Goal: Information Seeking & Learning: Learn about a topic

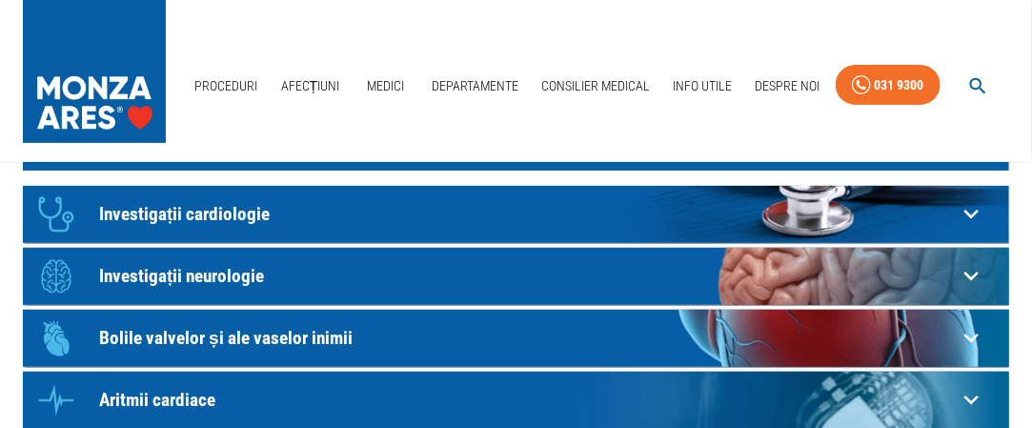
scroll to position [111, 0]
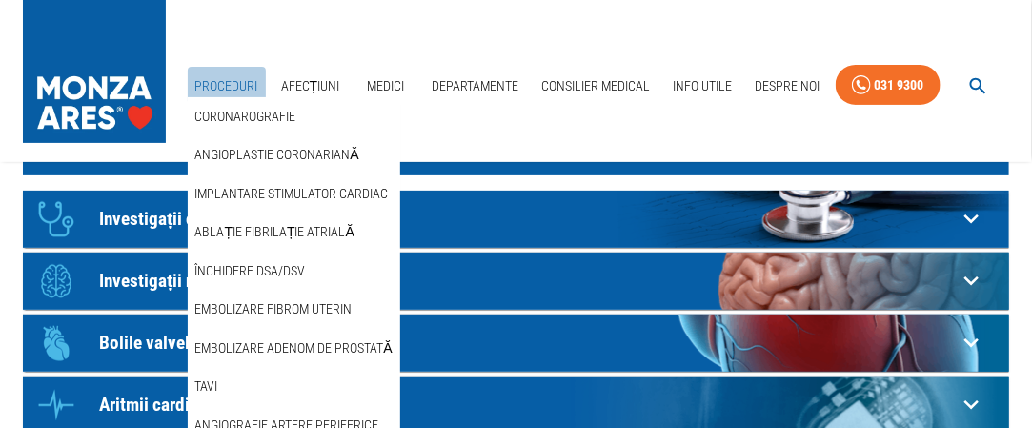
click at [233, 76] on link "Proceduri" at bounding box center [227, 86] width 78 height 39
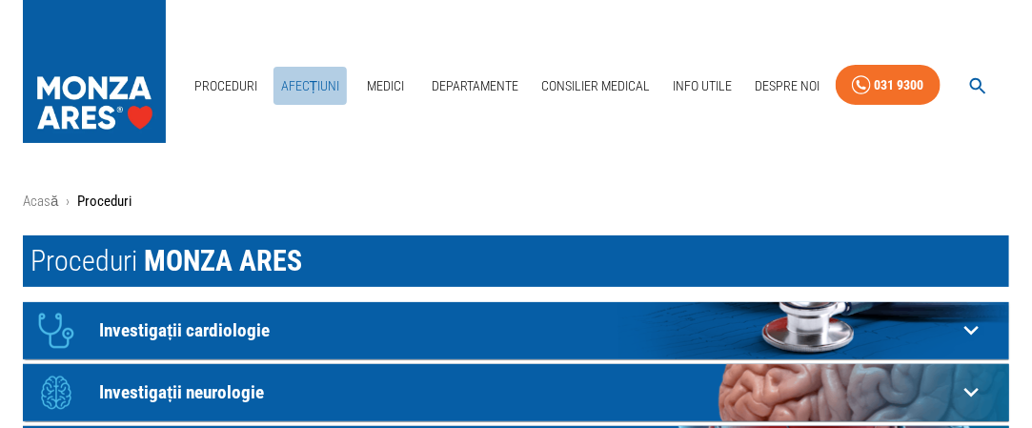
click at [307, 80] on link "Afecțiuni" at bounding box center [310, 86] width 74 height 39
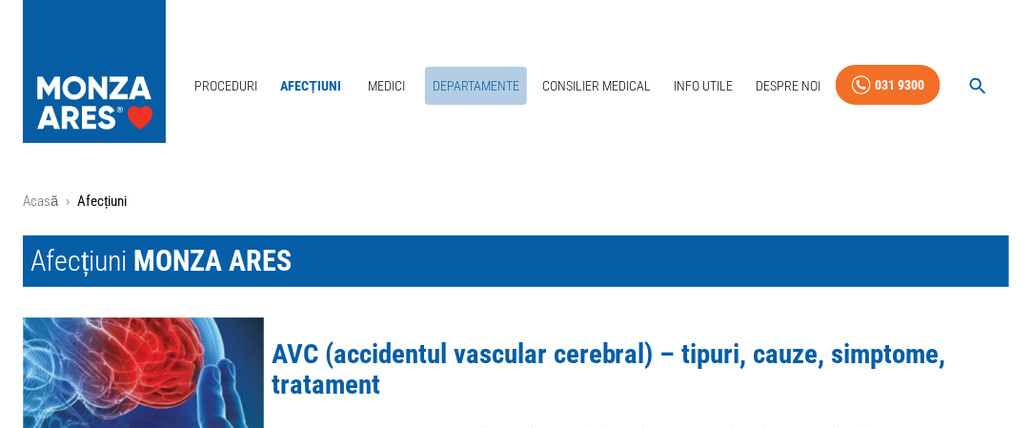
click at [469, 85] on link "Departamente" at bounding box center [476, 86] width 102 height 39
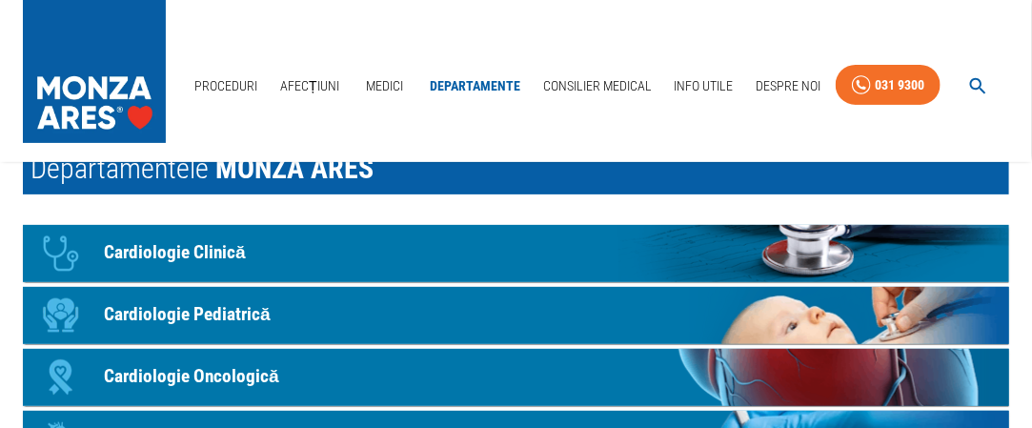
scroll to position [90, 0]
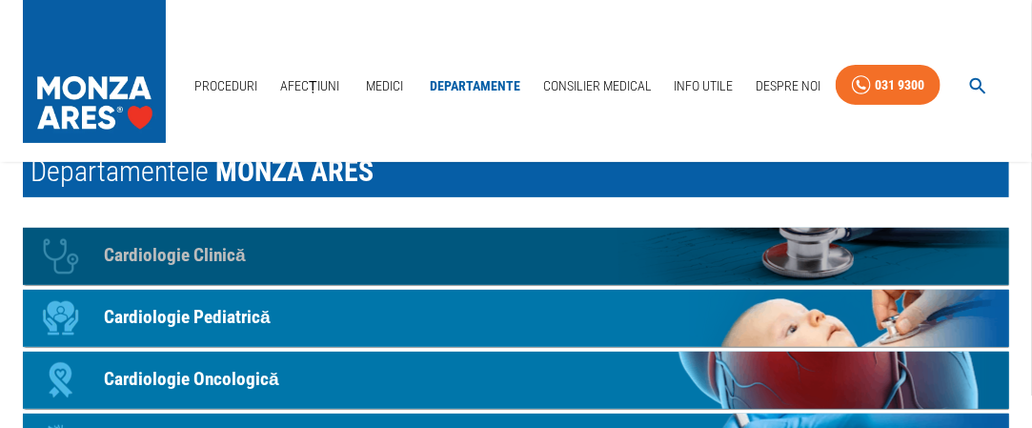
click at [207, 253] on p "Cardiologie Clinică" at bounding box center [175, 256] width 142 height 28
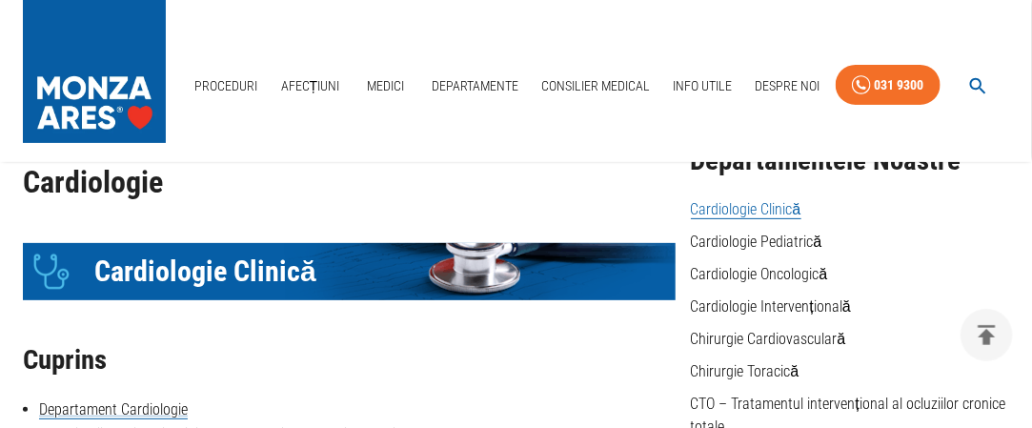
scroll to position [255, 0]
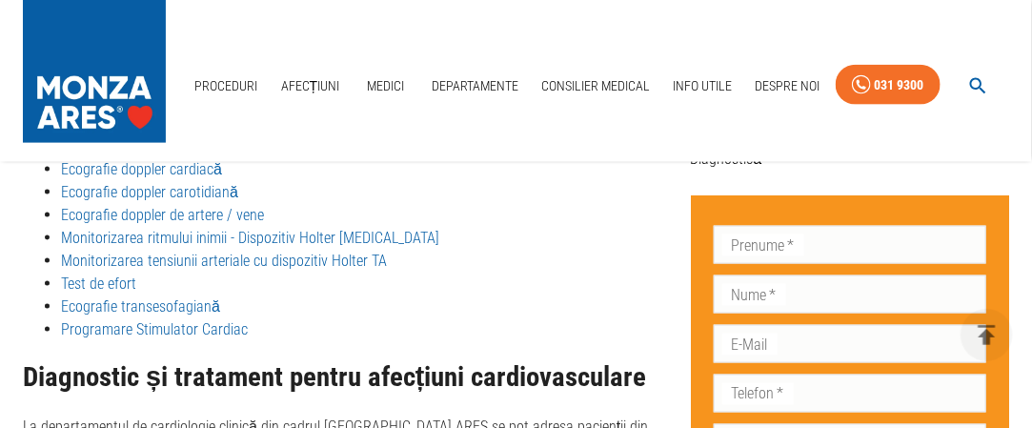
scroll to position [835, 0]
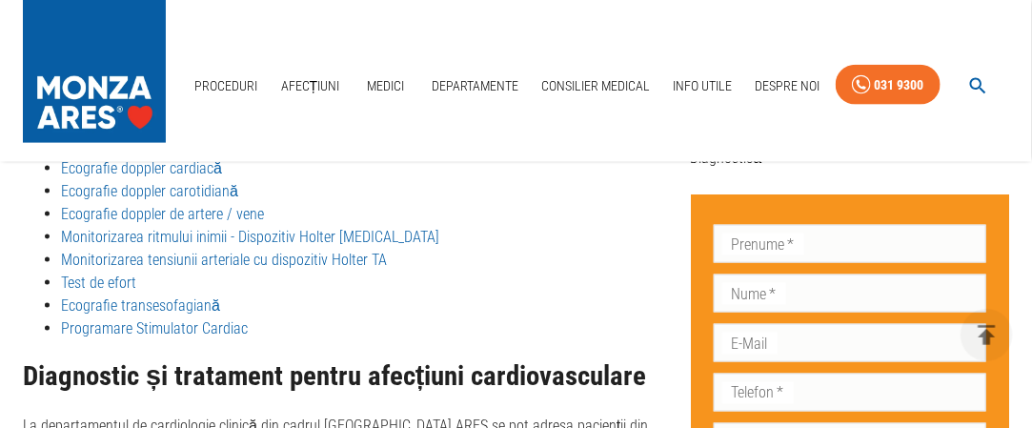
click at [139, 192] on link "Ecografie doppler carotidiană" at bounding box center [149, 191] width 177 height 18
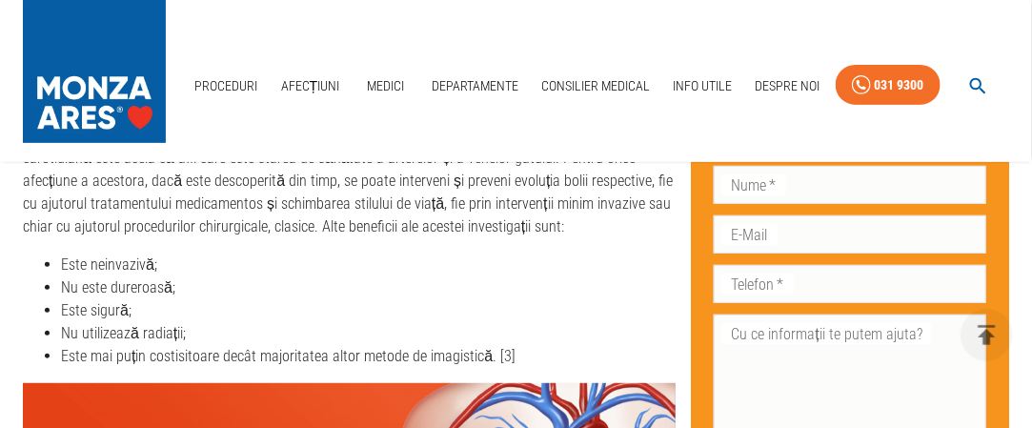
scroll to position [2601, 0]
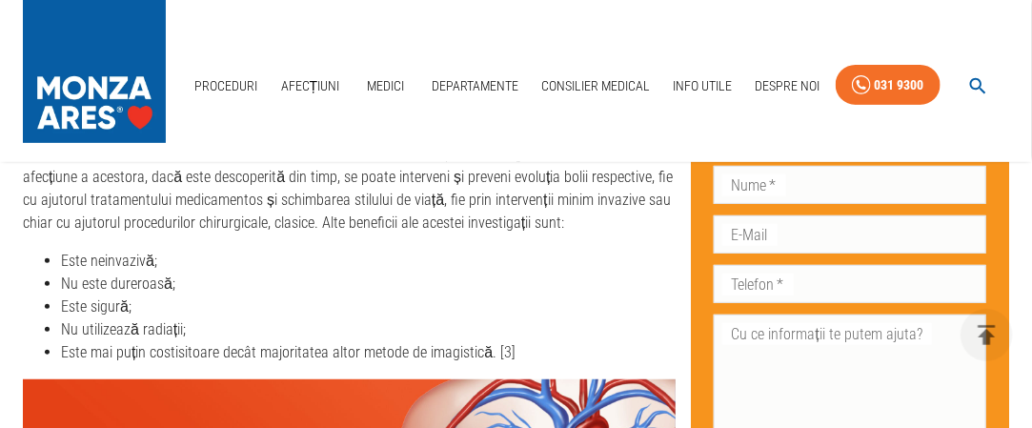
click at [472, 184] on p "Cel mai important beneficiu pe care îl poți obține atunci când te programezi la…" at bounding box center [349, 177] width 653 height 114
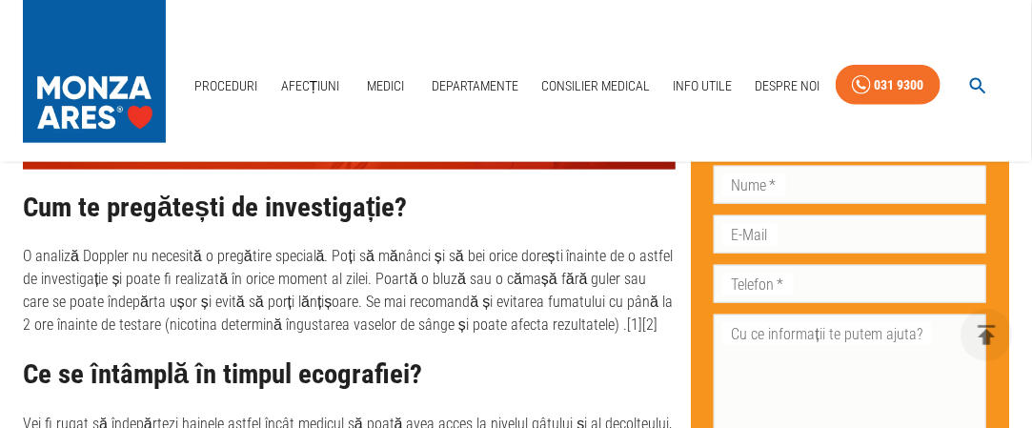
scroll to position [3073, 0]
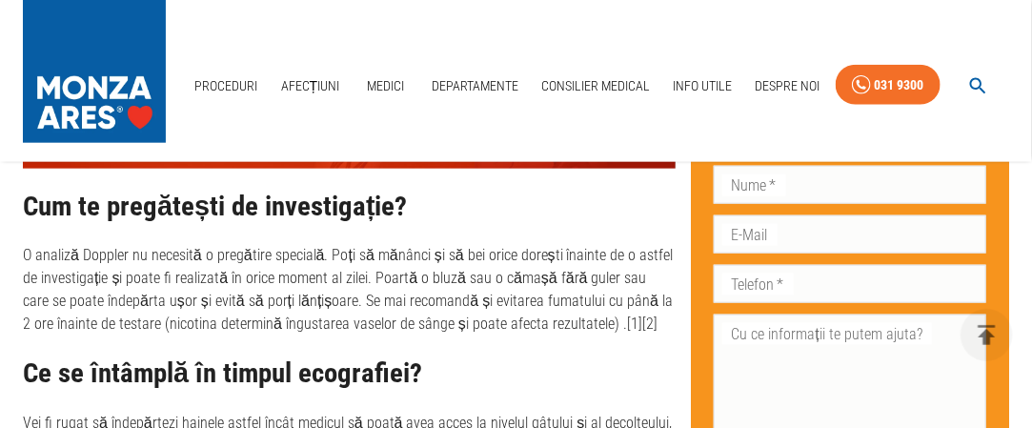
click at [472, 192] on h2 "Cum te pregătești de investigație?" at bounding box center [349, 207] width 653 height 30
click at [389, 83] on link "Medici" at bounding box center [385, 86] width 61 height 39
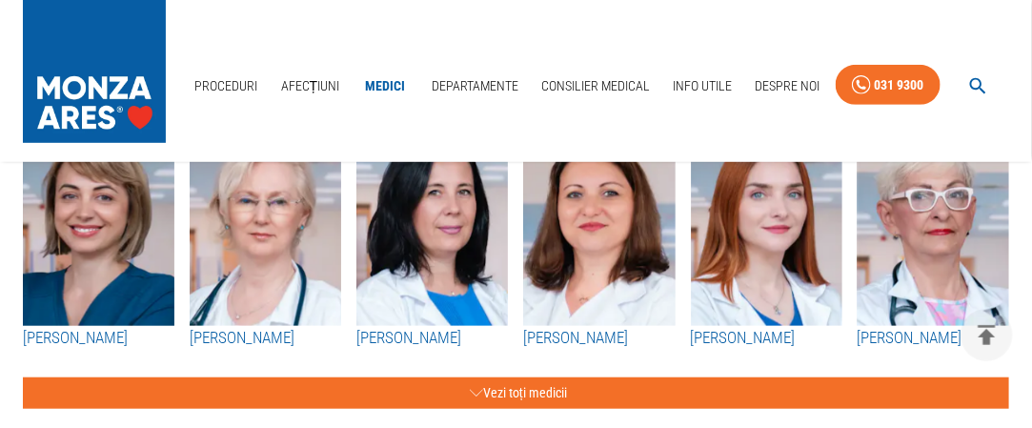
scroll to position [334, 0]
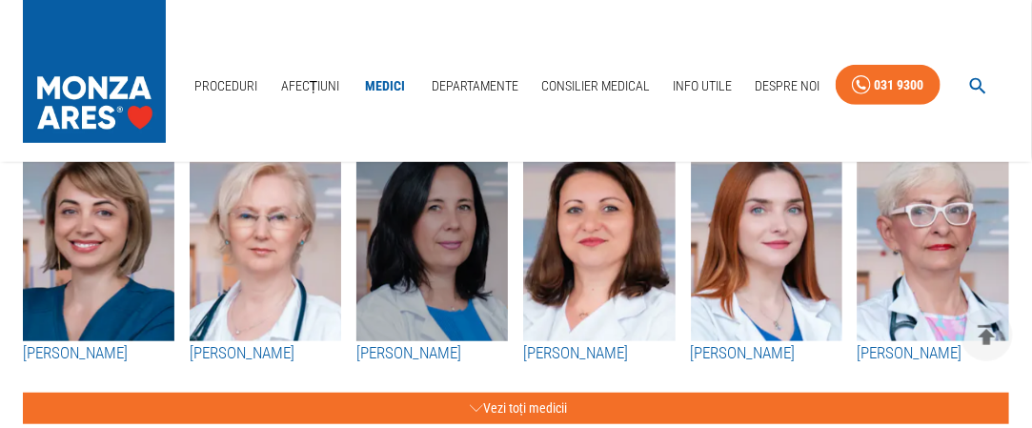
click at [448, 258] on img "button" at bounding box center [432, 237] width 152 height 210
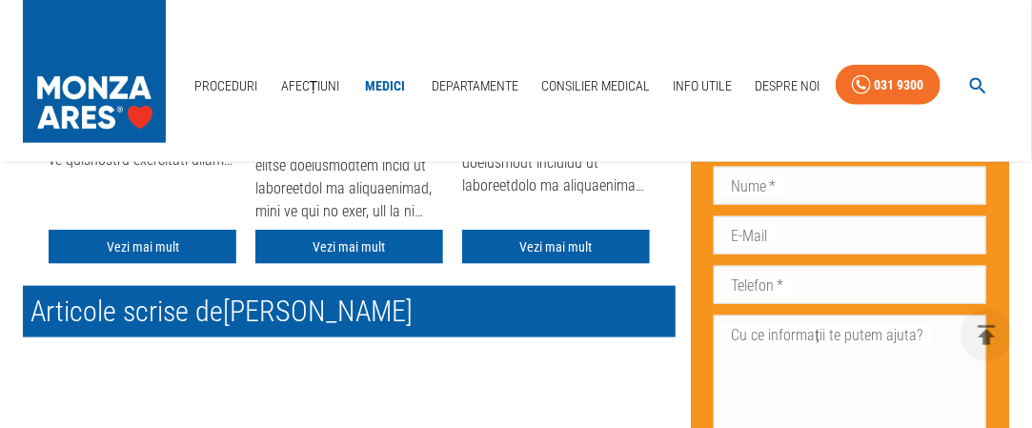
scroll to position [738, 0]
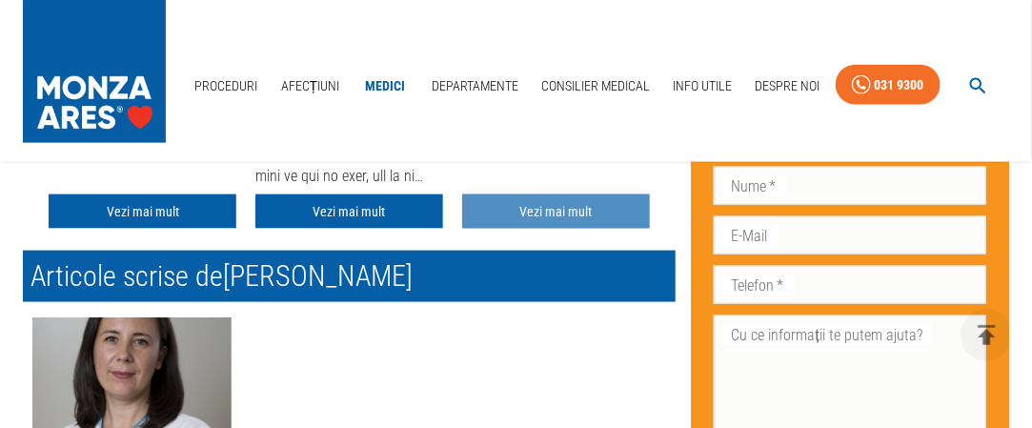
click at [548, 203] on link "Vezi mai mult" at bounding box center [556, 211] width 188 height 35
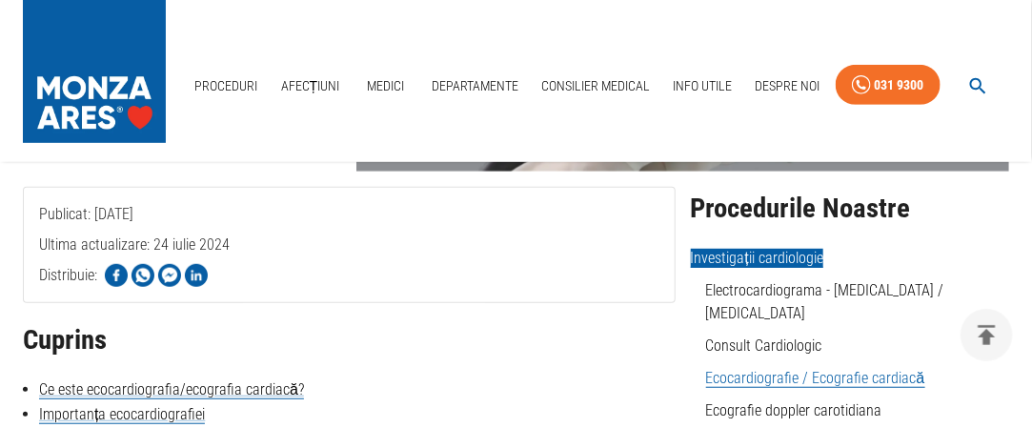
scroll to position [408, 0]
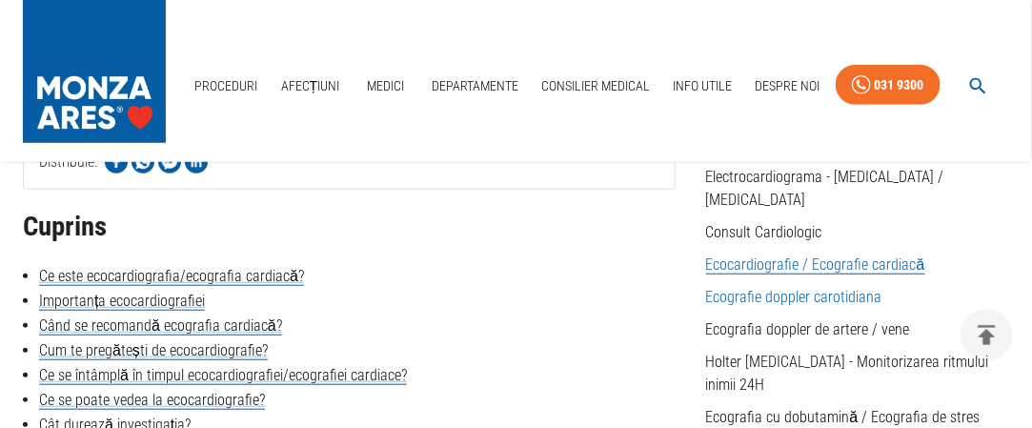
click at [779, 288] on link "Ecografie doppler carotidiana" at bounding box center [794, 297] width 176 height 18
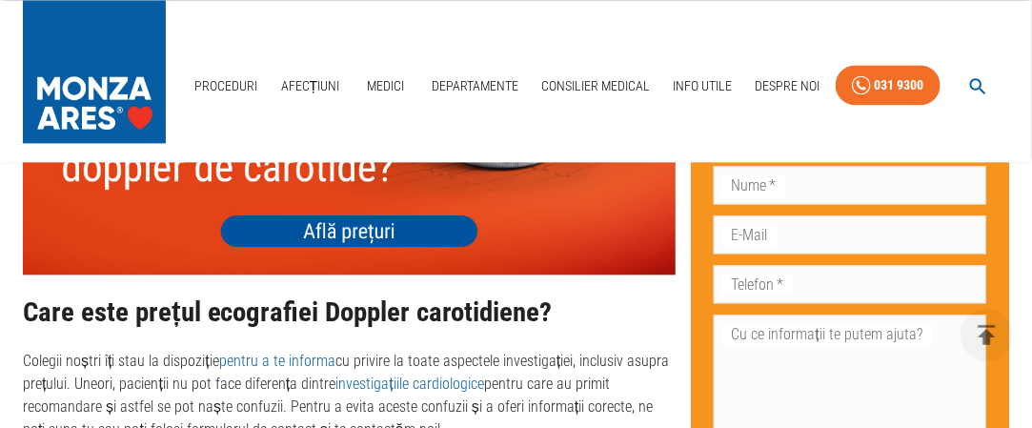
scroll to position [3679, 0]
click at [383, 247] on img at bounding box center [349, 143] width 653 height 261
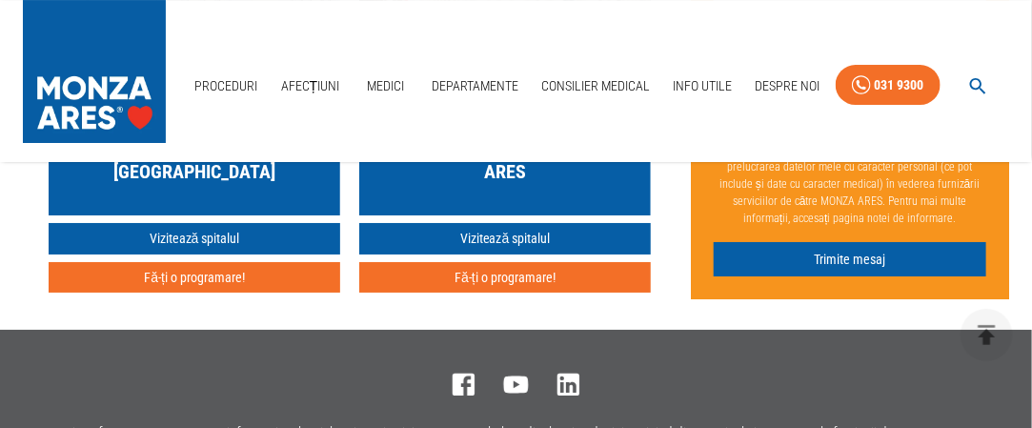
scroll to position [4704, 0]
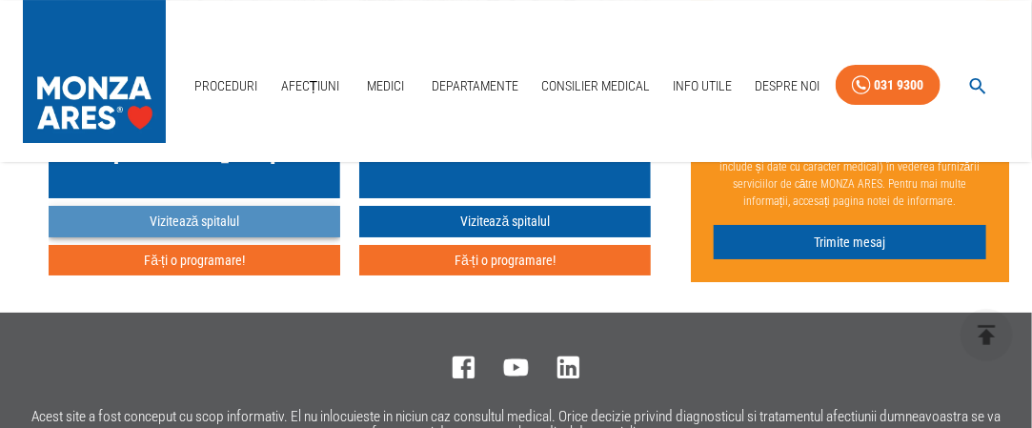
click at [216, 237] on link "Vizitează spitalul" at bounding box center [195, 221] width 292 height 31
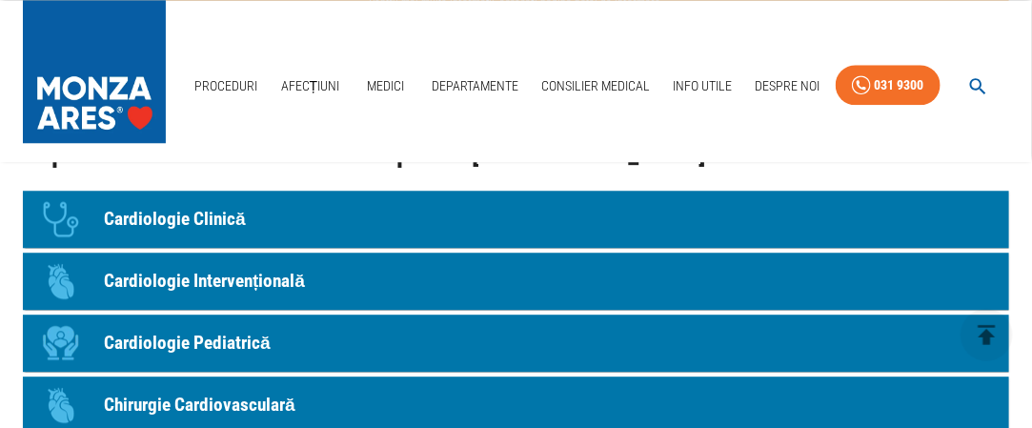
scroll to position [1609, 0]
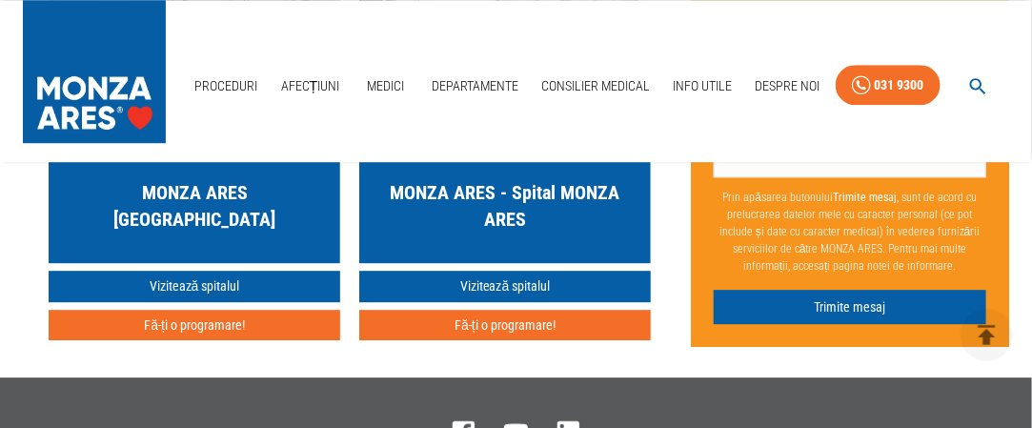
scroll to position [4115, 0]
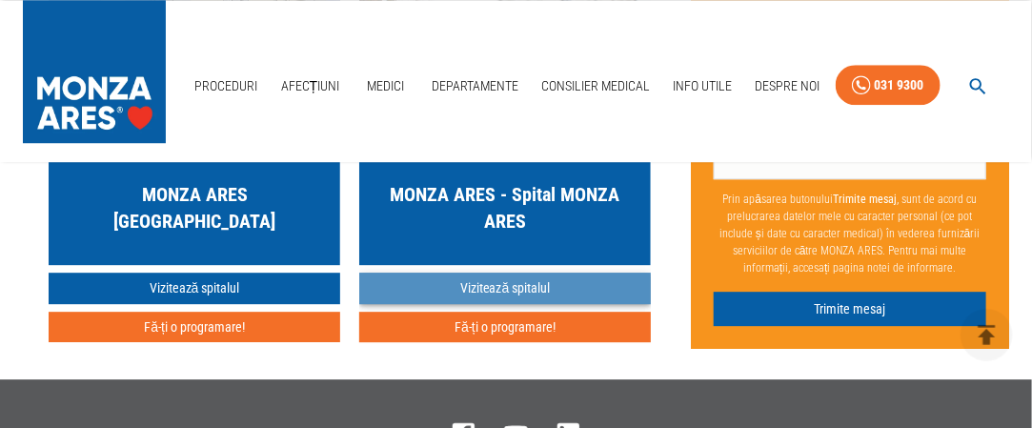
click at [519, 304] on link "Vizitează spitalul" at bounding box center [505, 288] width 292 height 31
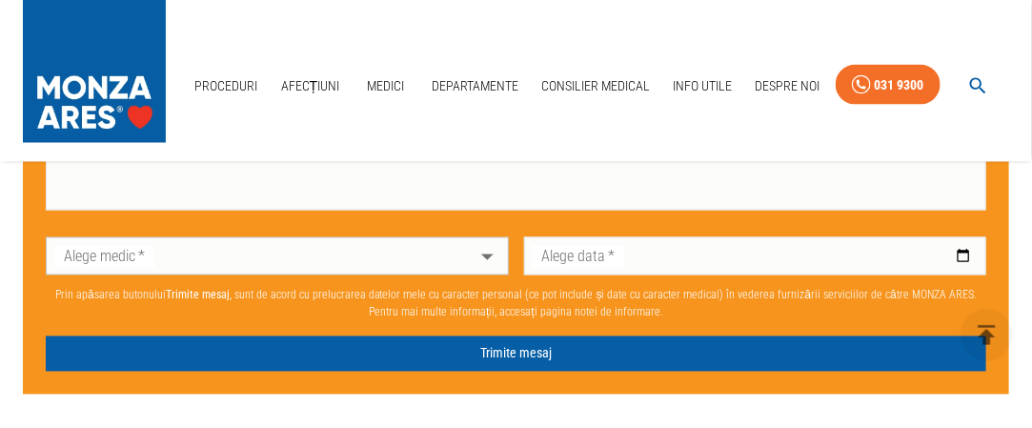
scroll to position [1033, 0]
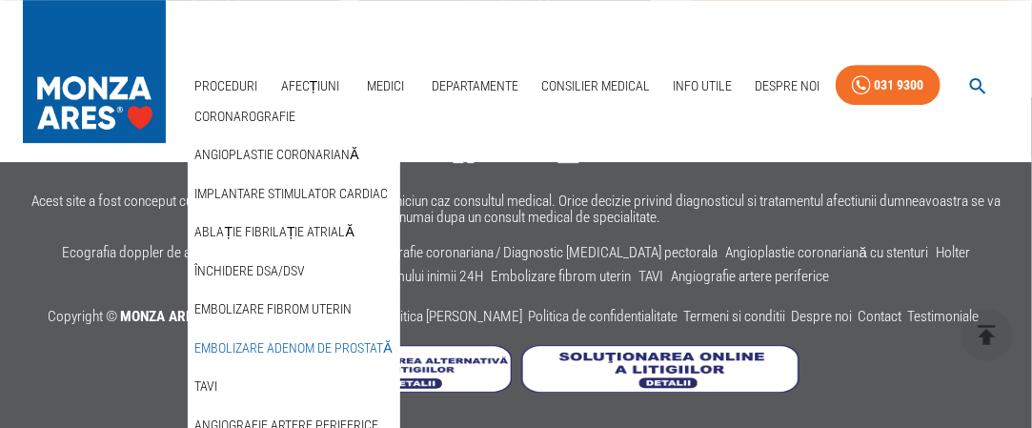
scroll to position [4487, 0]
click at [226, 80] on link "Proceduri" at bounding box center [227, 86] width 78 height 39
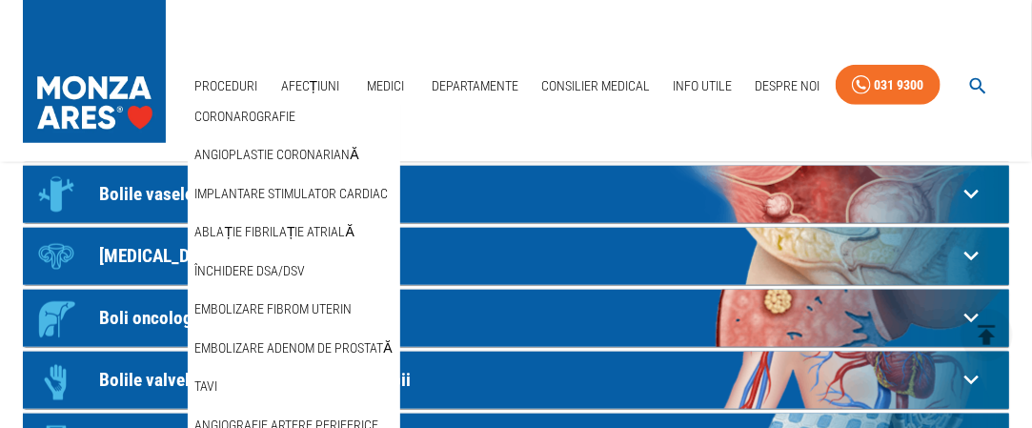
scroll to position [444, 0]
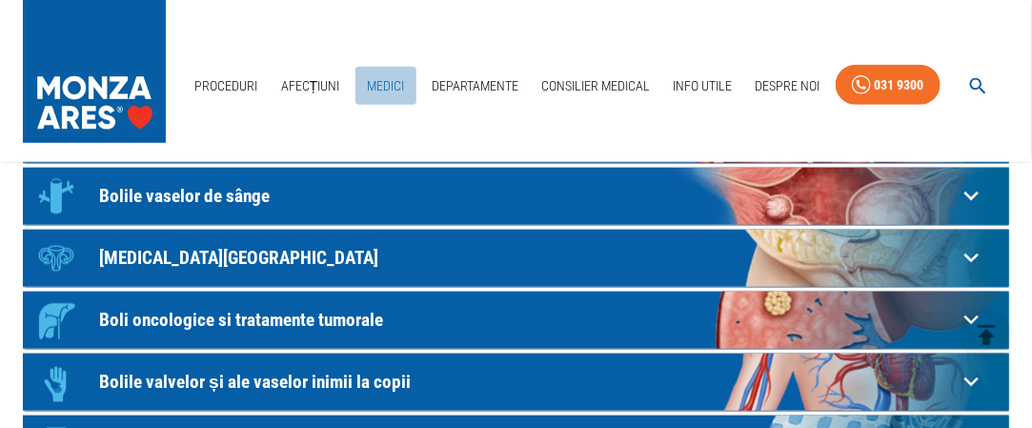
click at [382, 70] on link "Medici" at bounding box center [385, 86] width 61 height 39
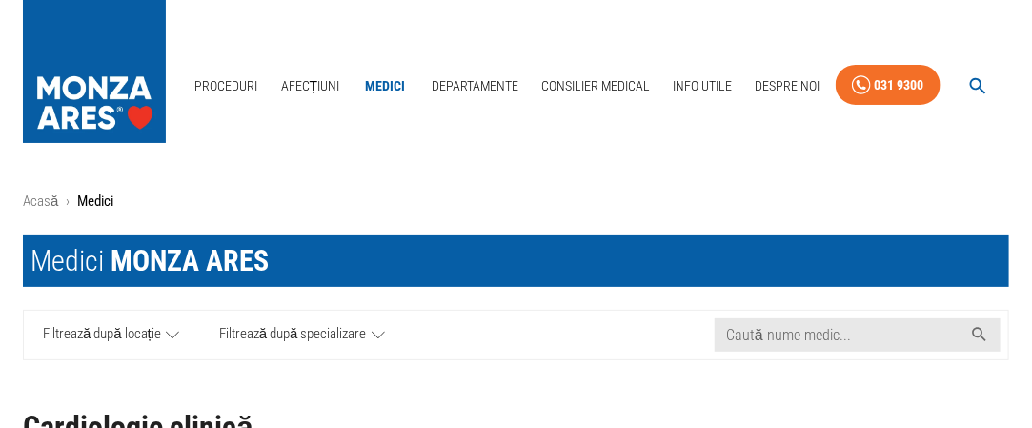
click at [349, 226] on div "Medici MONZA ARES Caută nume medic... Filtrează după locație Filtrează după spe…" at bounding box center [509, 290] width 1002 height 140
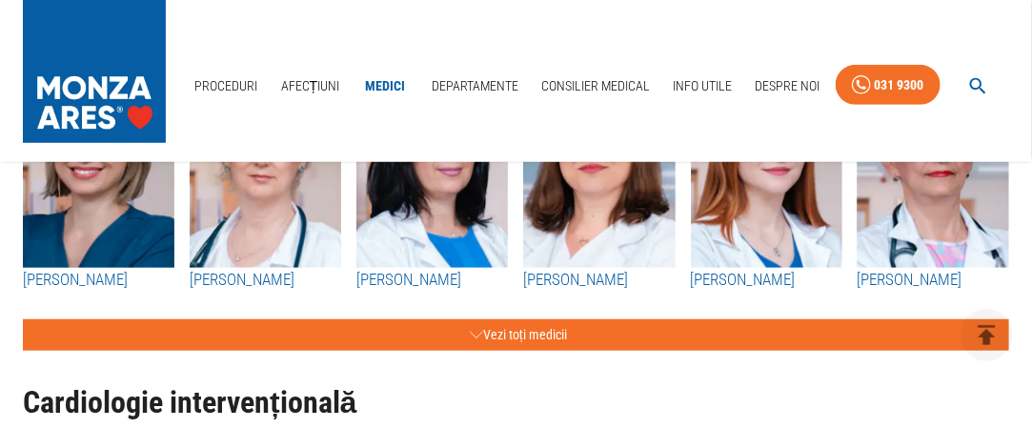
scroll to position [417, 0]
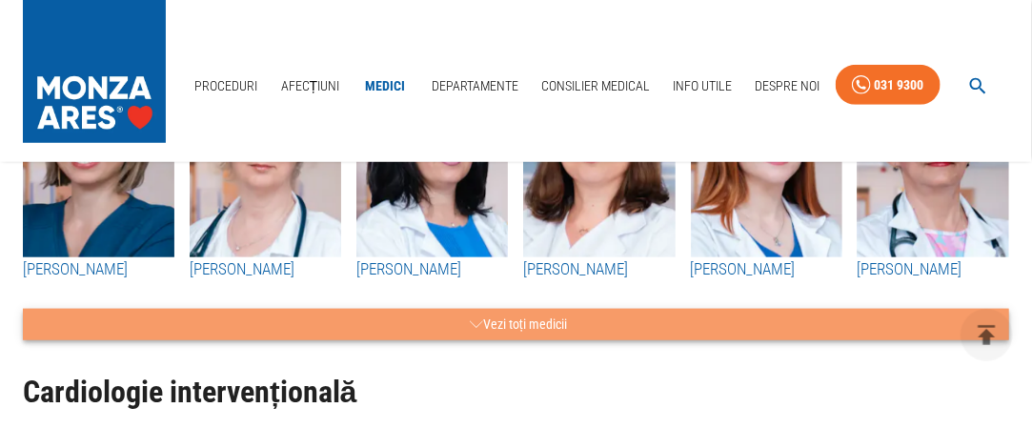
click at [537, 321] on button "Vezi toți medicii" at bounding box center [516, 324] width 986 height 31
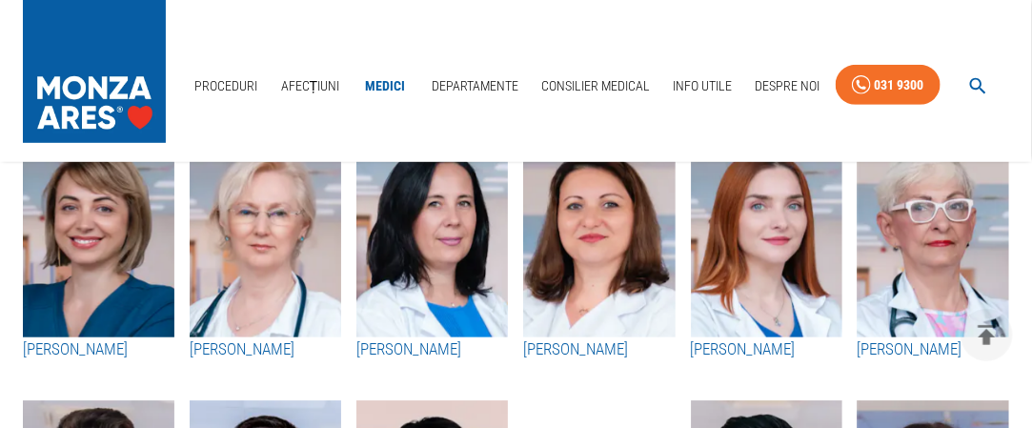
scroll to position [322, 0]
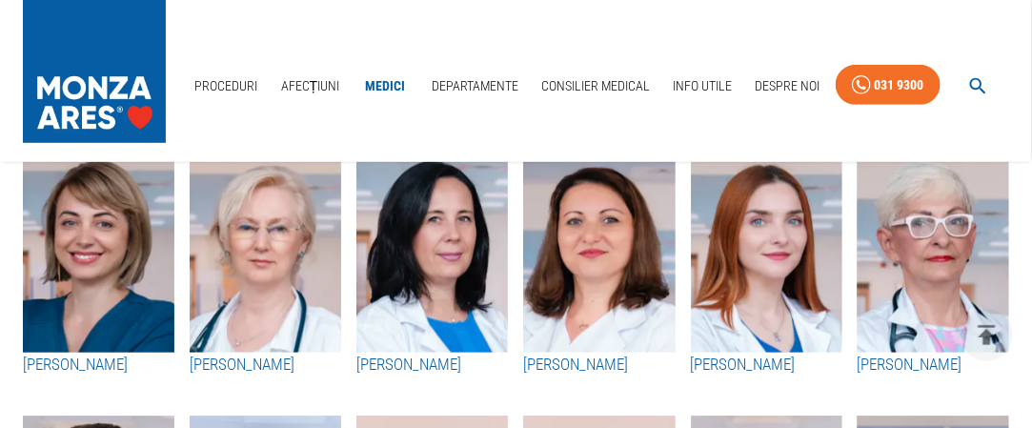
click at [940, 271] on img "button" at bounding box center [934, 248] width 152 height 210
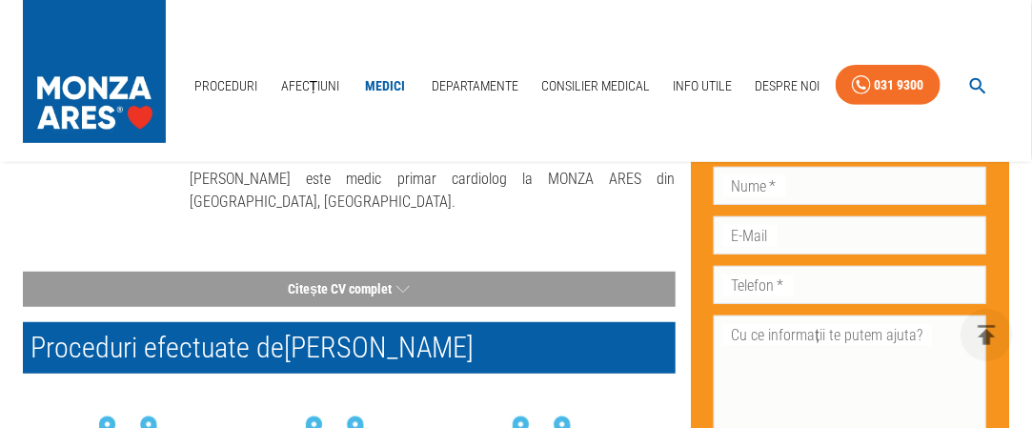
scroll to position [329, 0]
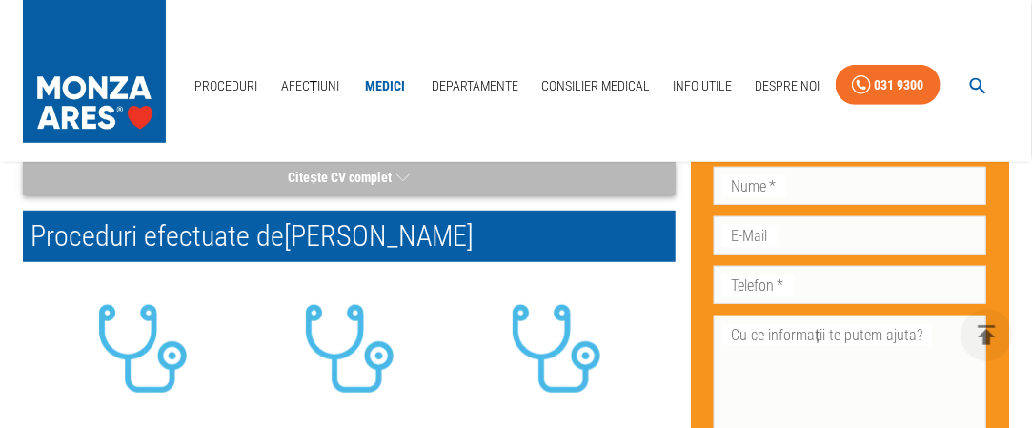
click at [403, 172] on icon "button" at bounding box center [402, 178] width 13 height 24
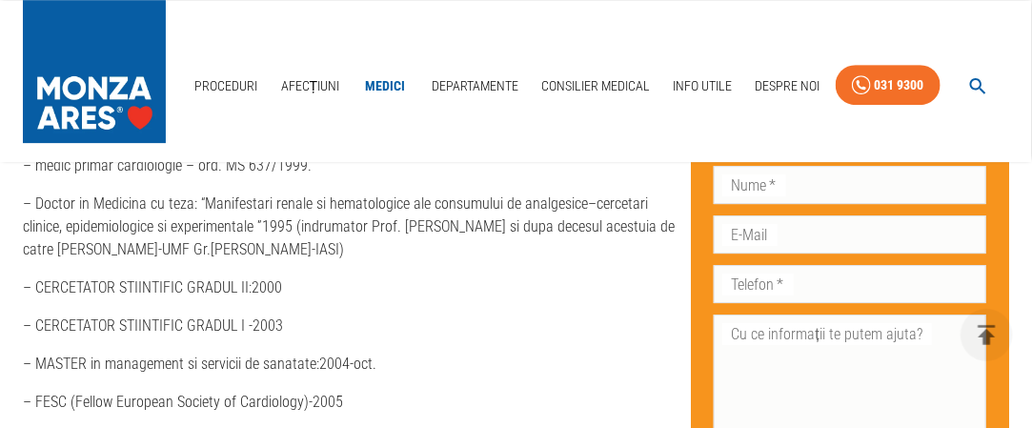
scroll to position [2106, 0]
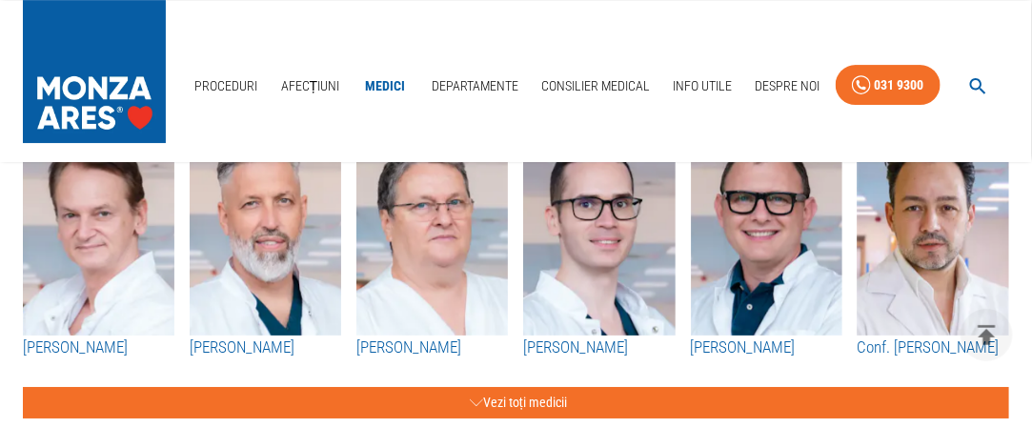
scroll to position [322, 0]
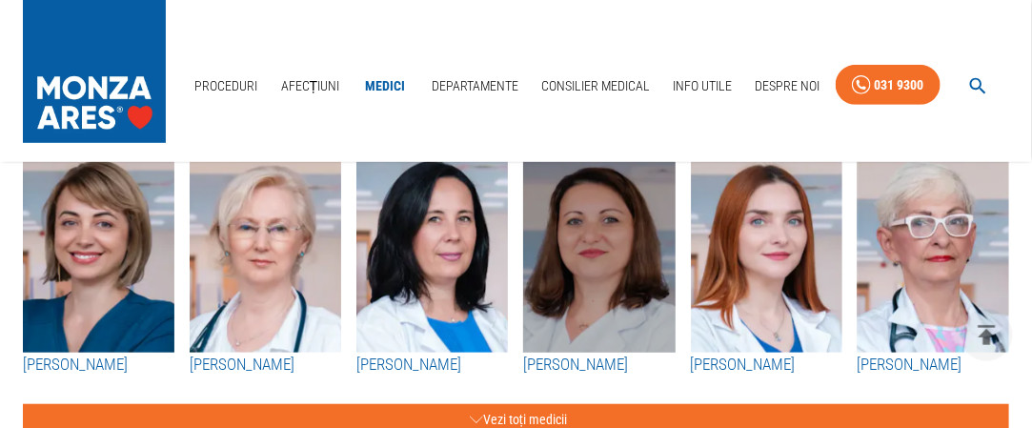
click at [596, 267] on img "button" at bounding box center [599, 248] width 152 height 210
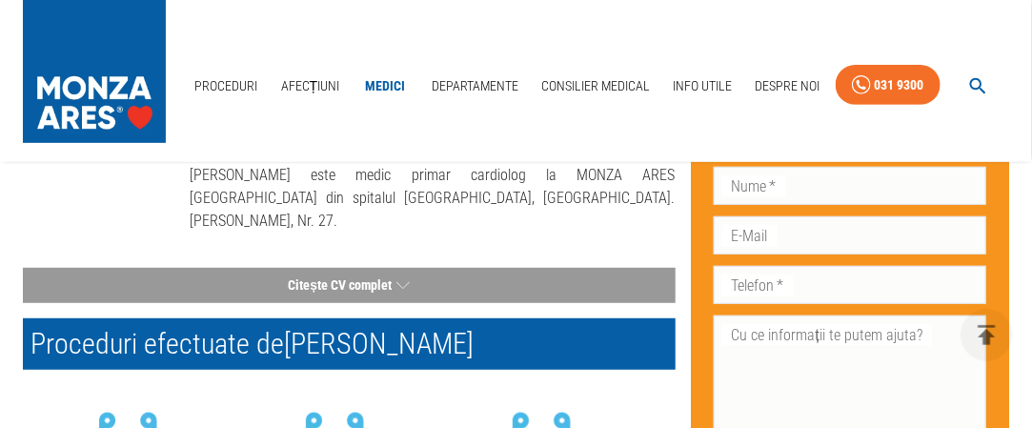
scroll to position [226, 0]
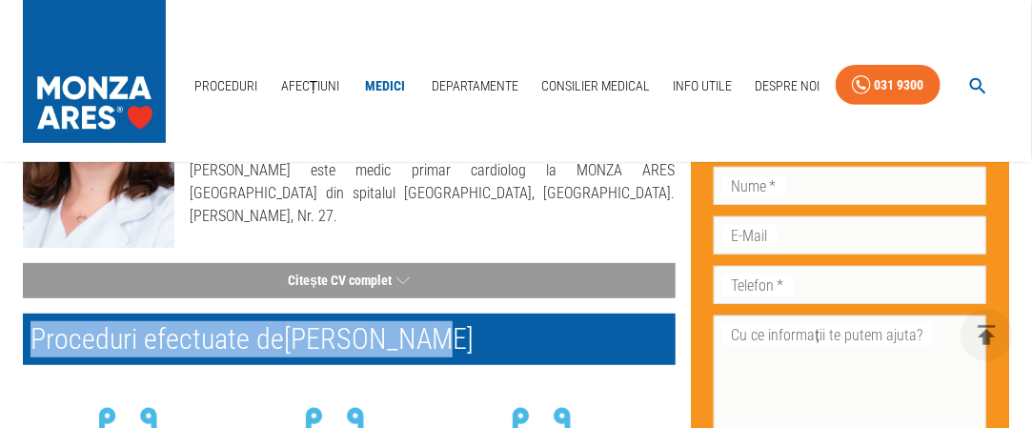
drag, startPoint x: 539, startPoint y: 256, endPoint x: 403, endPoint y: 335, distance: 157.6
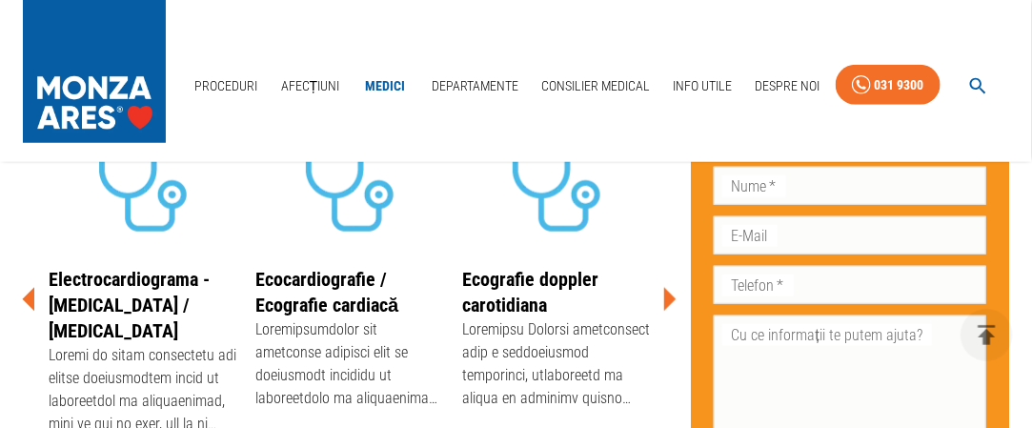
scroll to position [508, 0]
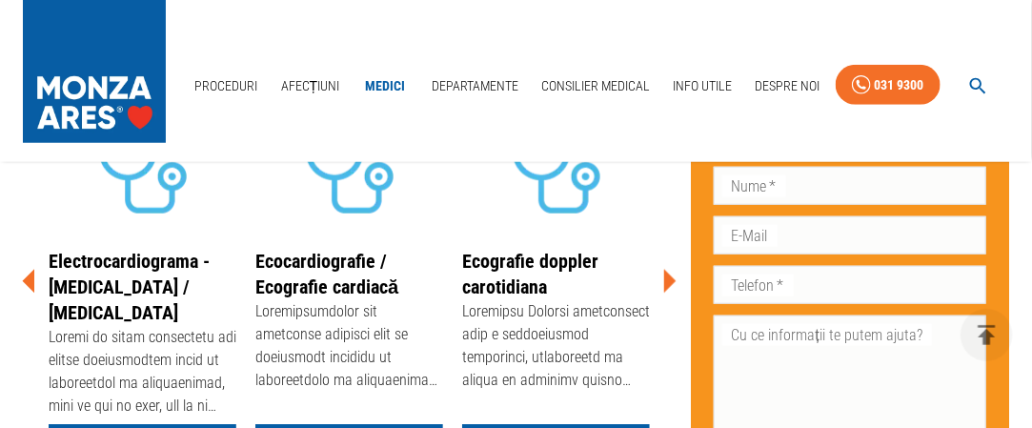
click at [671, 278] on icon at bounding box center [670, 282] width 12 height 24
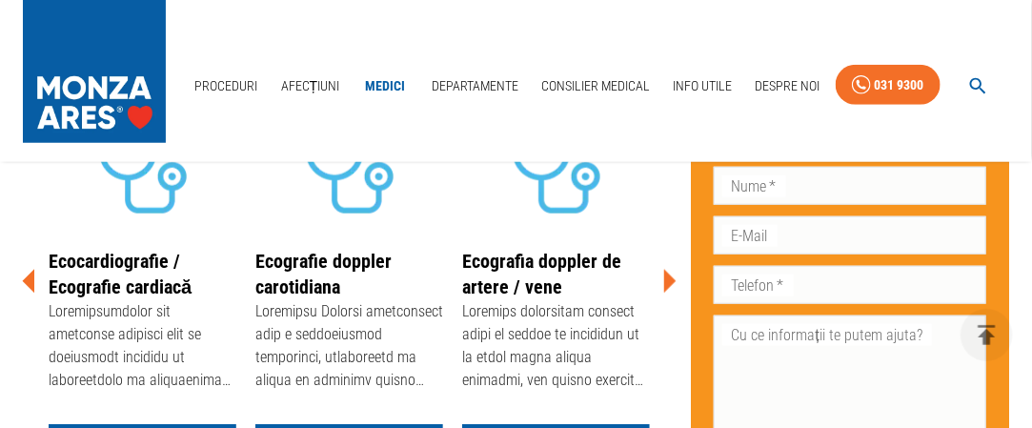
click at [671, 285] on icon at bounding box center [670, 282] width 12 height 24
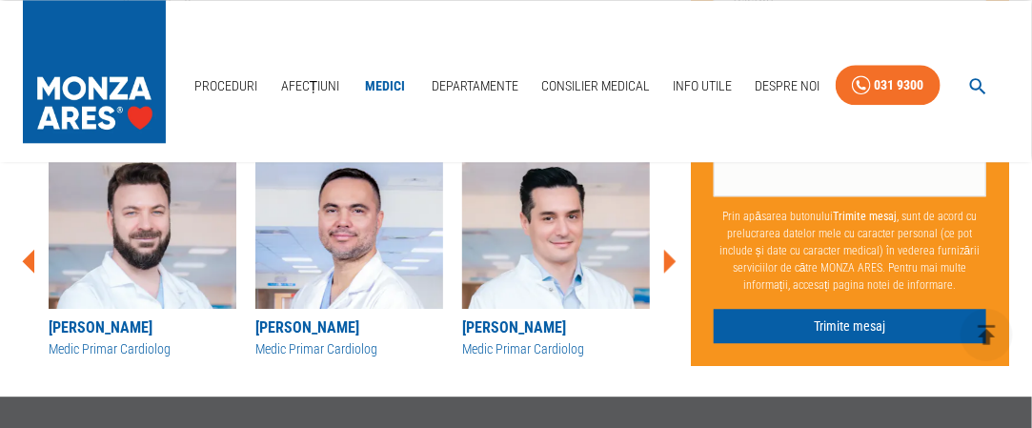
scroll to position [1538, 0]
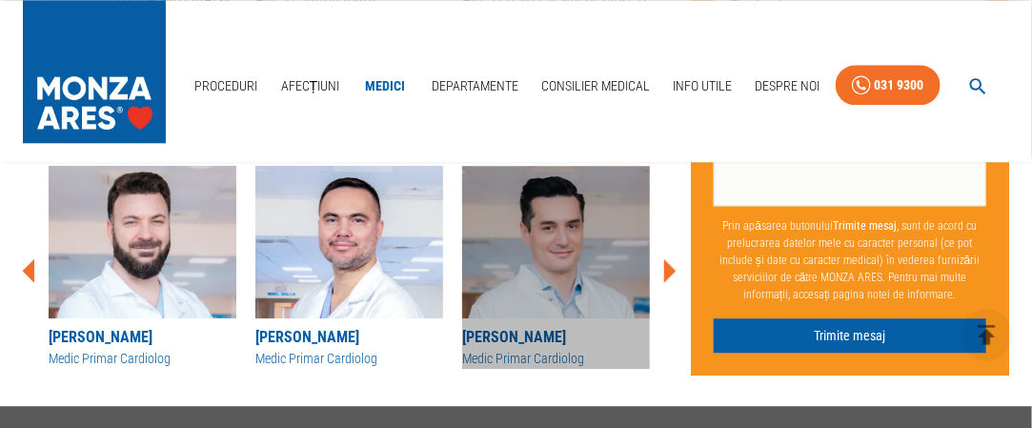
click at [565, 244] on img at bounding box center [556, 242] width 188 height 152
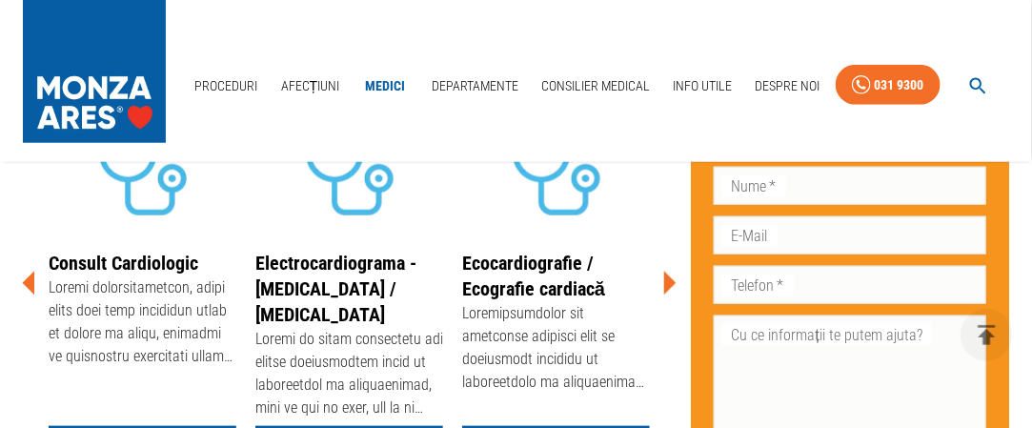
scroll to position [524, 0]
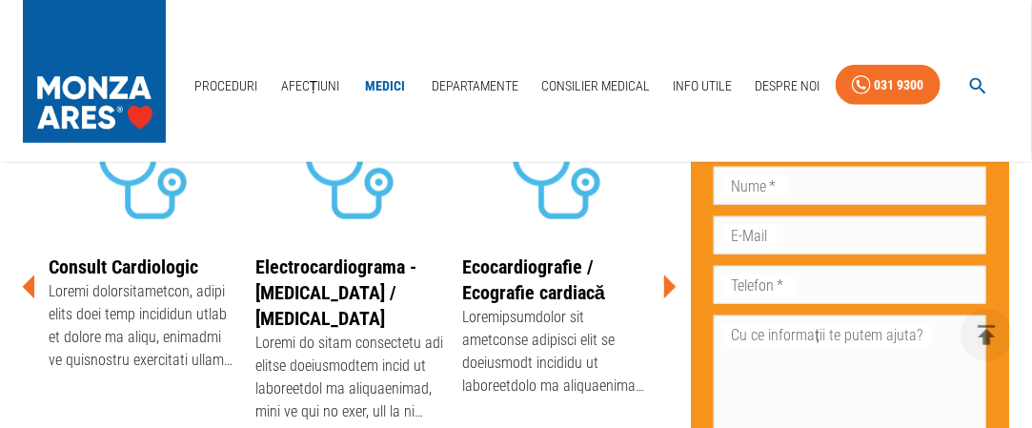
click at [672, 275] on icon at bounding box center [670, 287] width 12 height 24
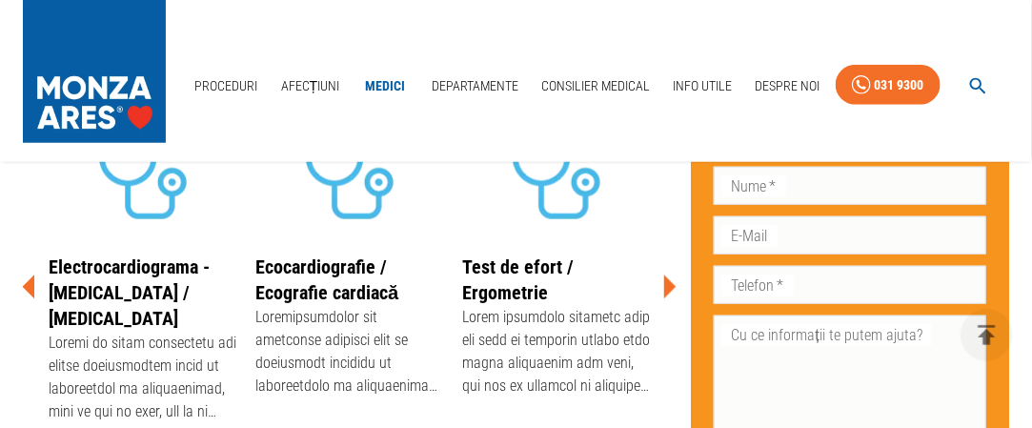
click at [667, 275] on icon at bounding box center [670, 287] width 12 height 24
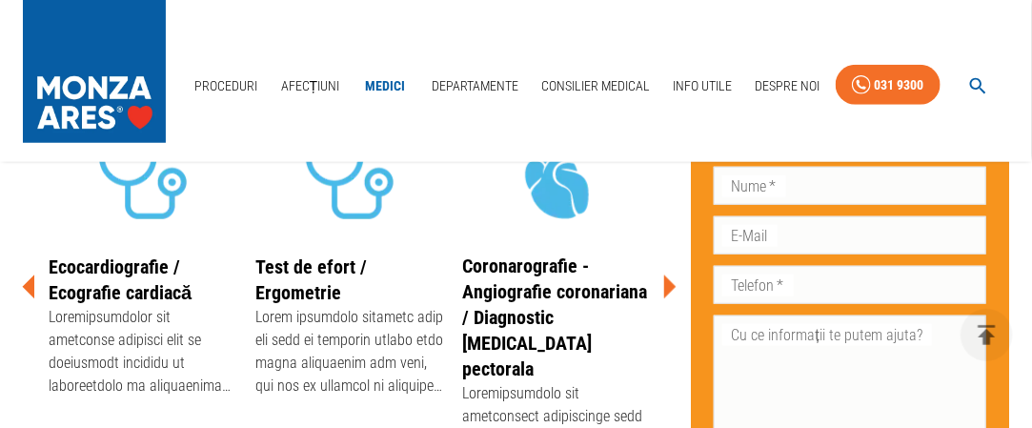
click at [668, 275] on icon at bounding box center [670, 287] width 12 height 24
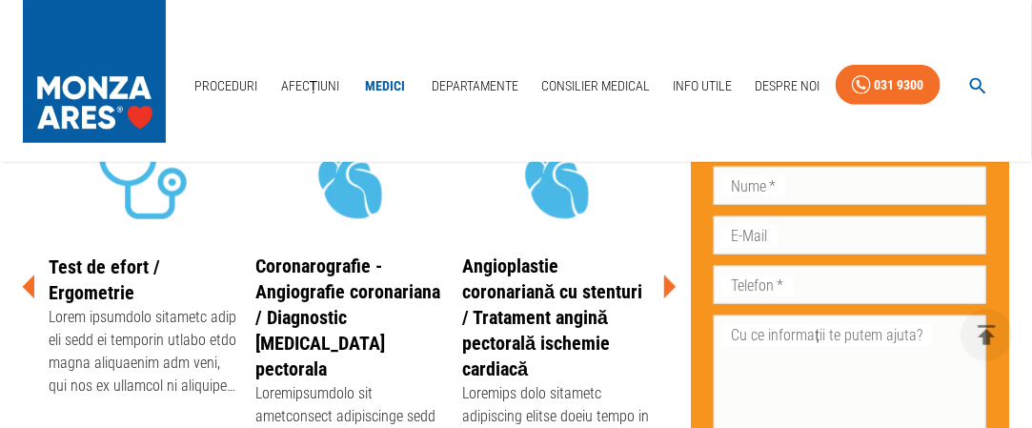
click at [668, 275] on icon at bounding box center [670, 287] width 12 height 24
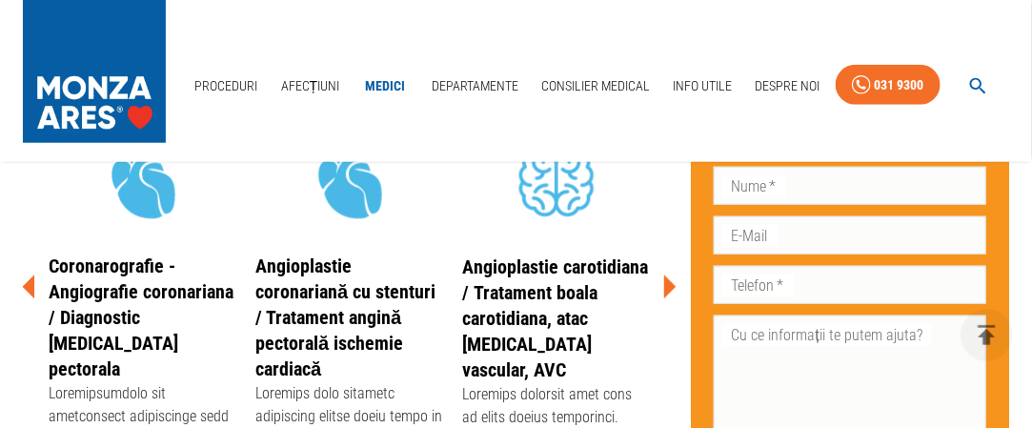
click at [668, 275] on icon at bounding box center [670, 287] width 12 height 24
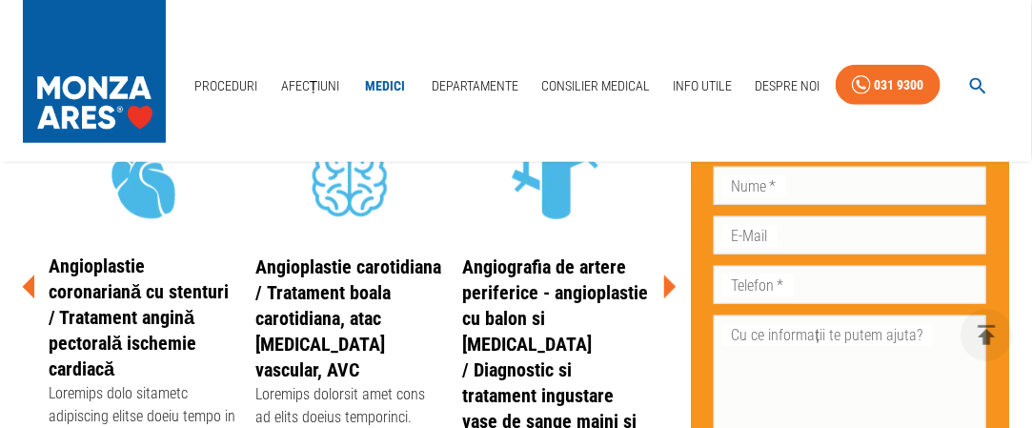
click at [668, 275] on icon at bounding box center [670, 287] width 12 height 24
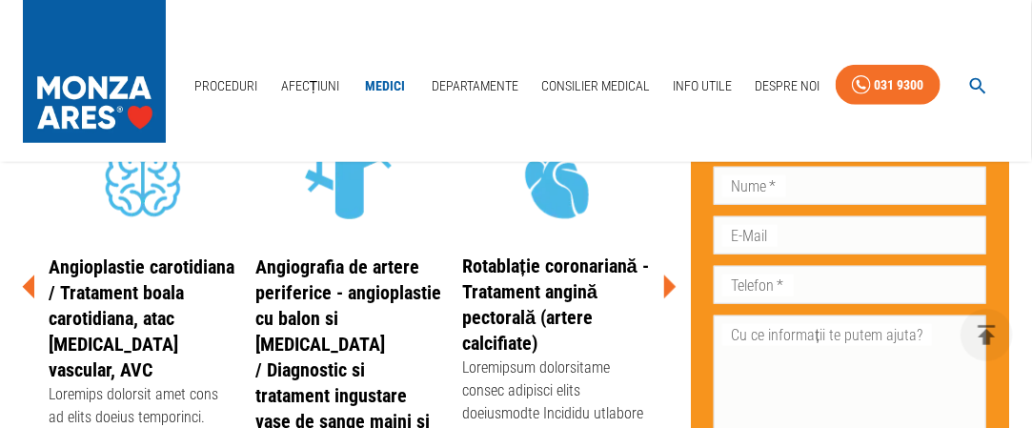
click at [668, 275] on icon at bounding box center [670, 287] width 12 height 24
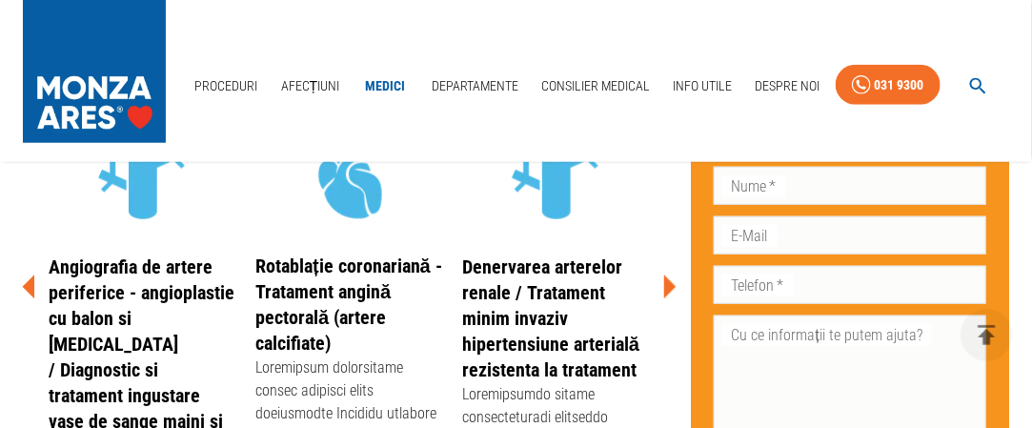
click at [668, 275] on icon at bounding box center [670, 287] width 12 height 24
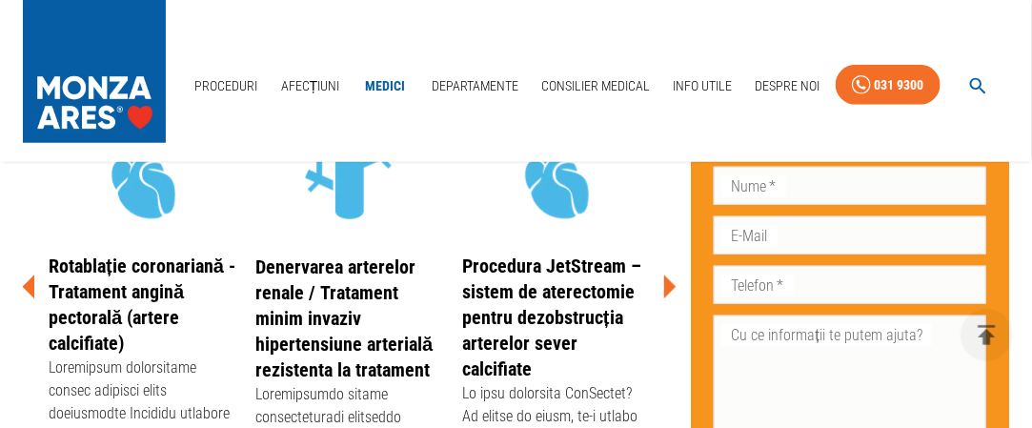
click at [668, 275] on icon at bounding box center [670, 287] width 12 height 24
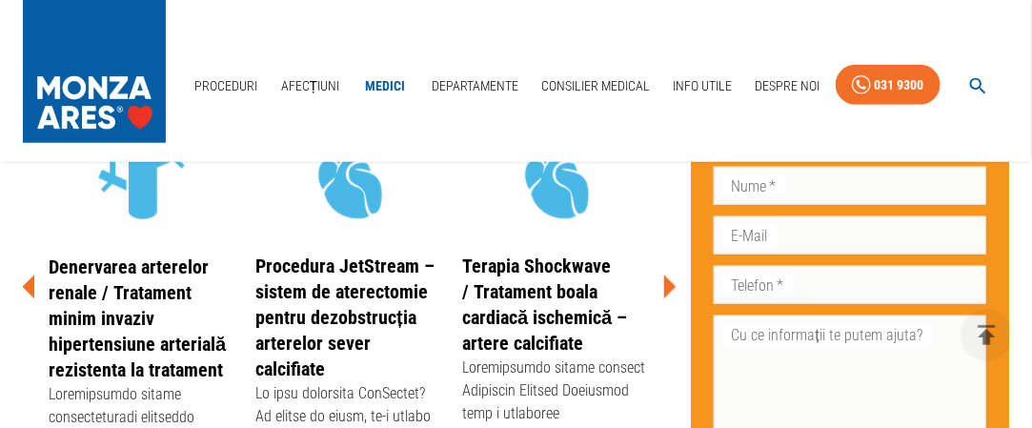
click at [668, 275] on icon at bounding box center [670, 287] width 12 height 24
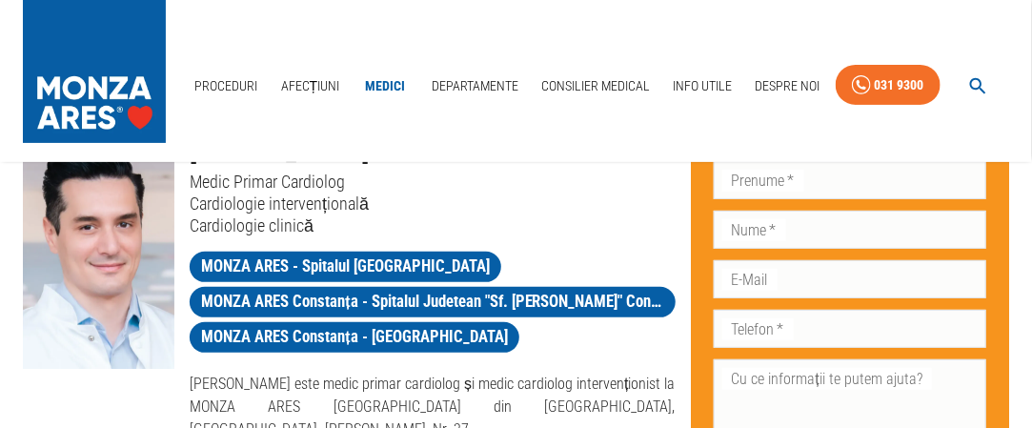
scroll to position [147, 0]
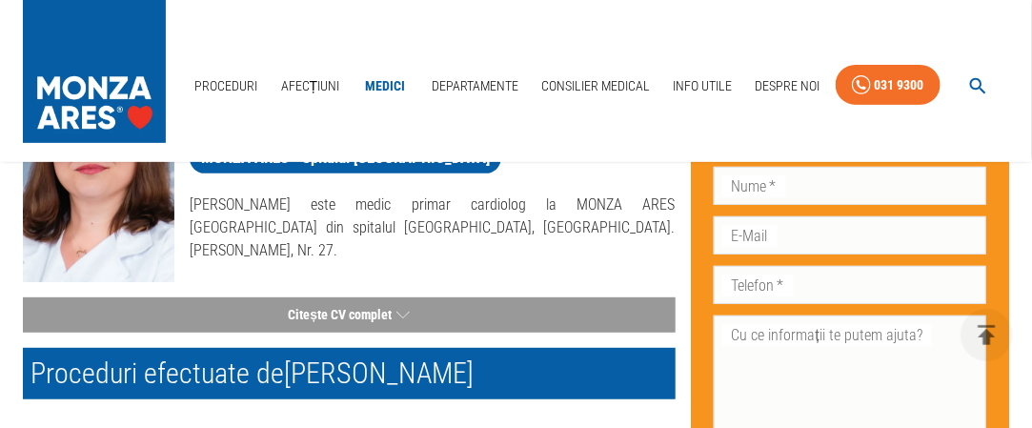
scroll to position [192, 0]
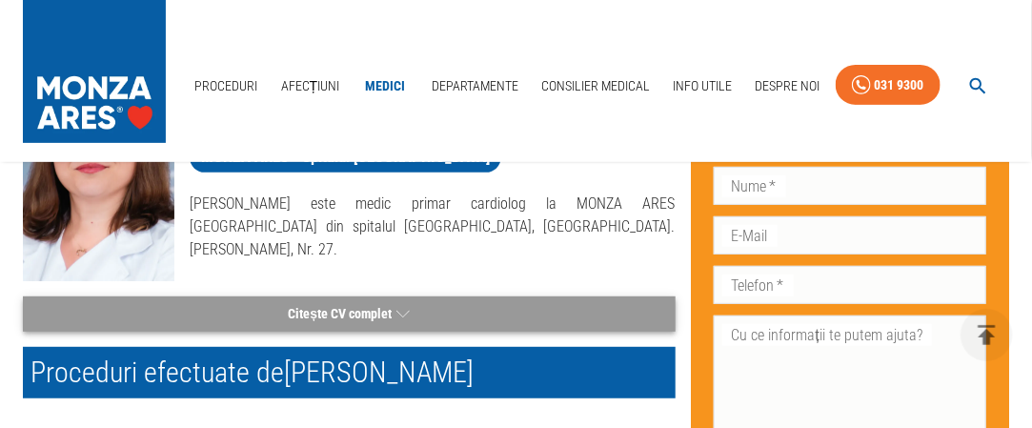
click at [406, 306] on icon "button" at bounding box center [402, 314] width 13 height 24
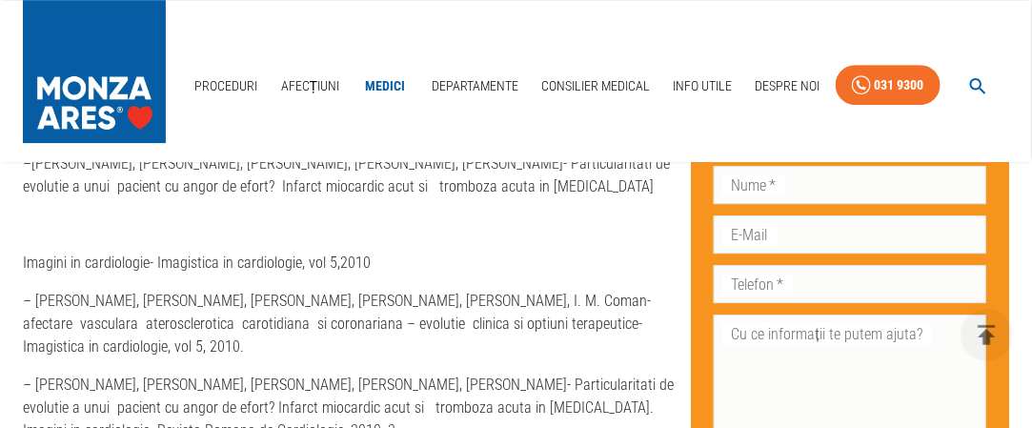
scroll to position [1976, 0]
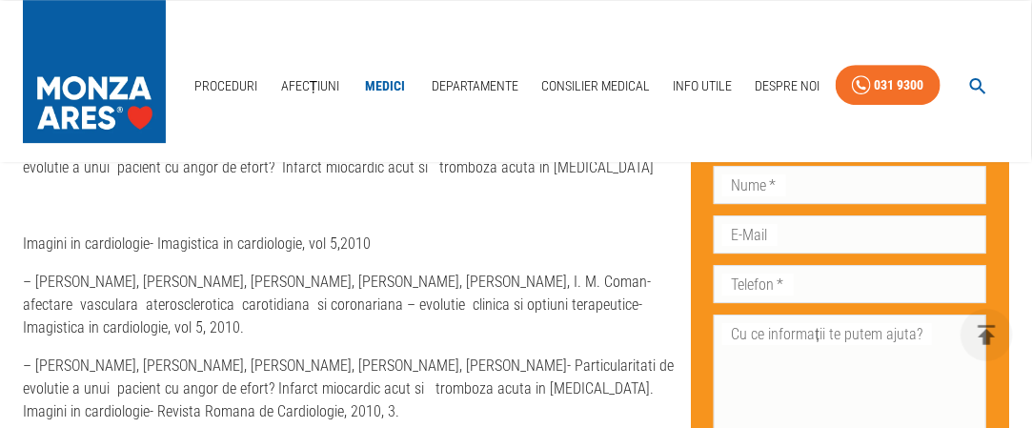
click at [587, 354] on p "– [PERSON_NAME], [PERSON_NAME], [PERSON_NAME], [PERSON_NAME], [PERSON_NAME]- Pa…" at bounding box center [349, 388] width 653 height 69
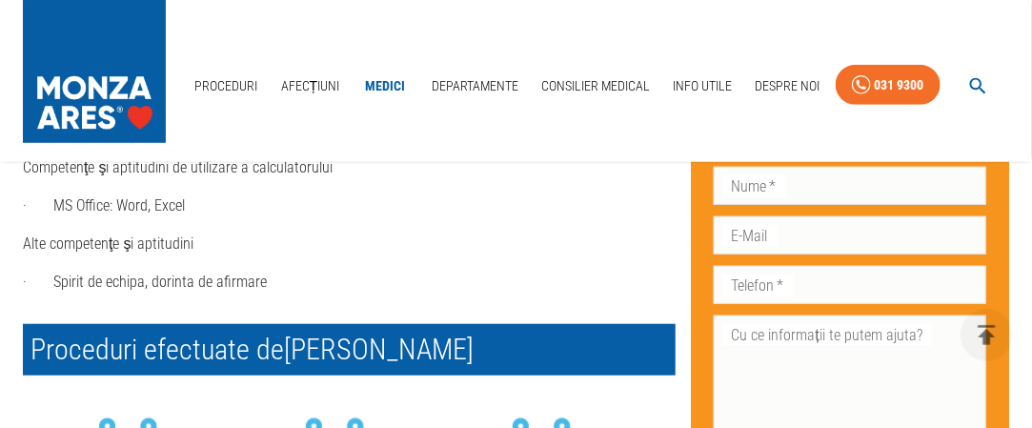
scroll to position [2786, 0]
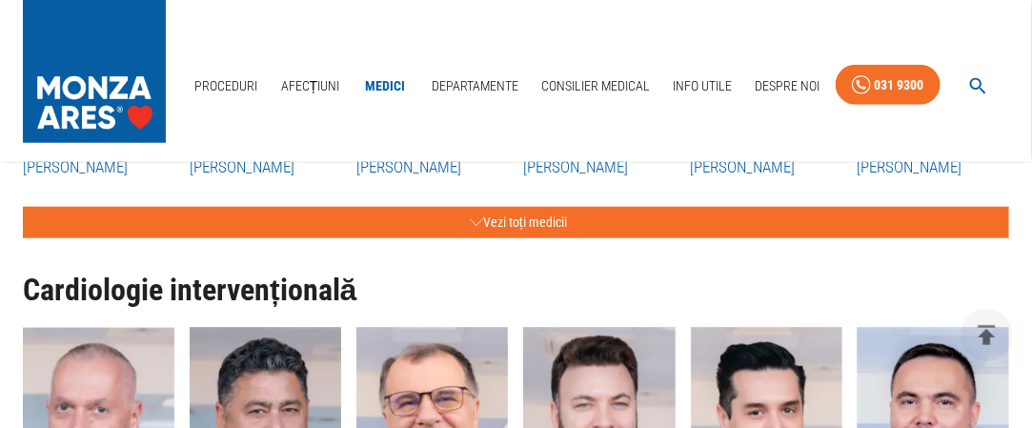
scroll to position [522, 0]
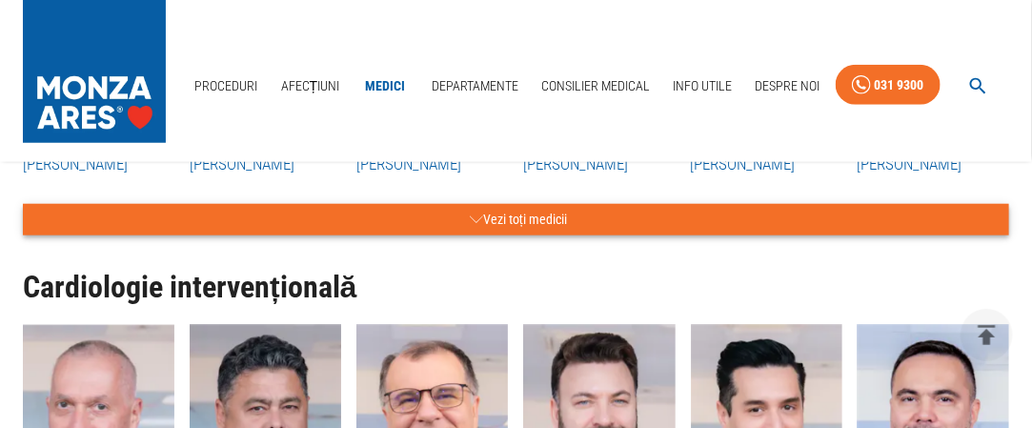
click at [518, 213] on button "Vezi toți medicii" at bounding box center [516, 219] width 986 height 31
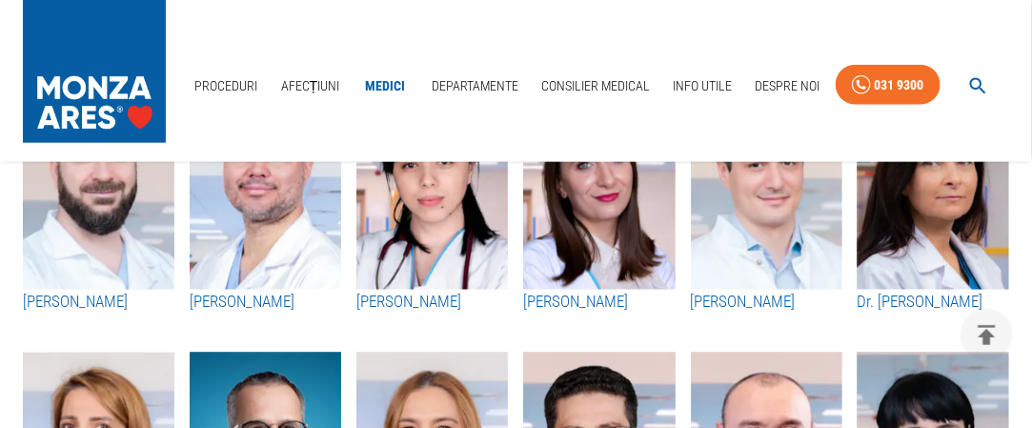
scroll to position [860, 0]
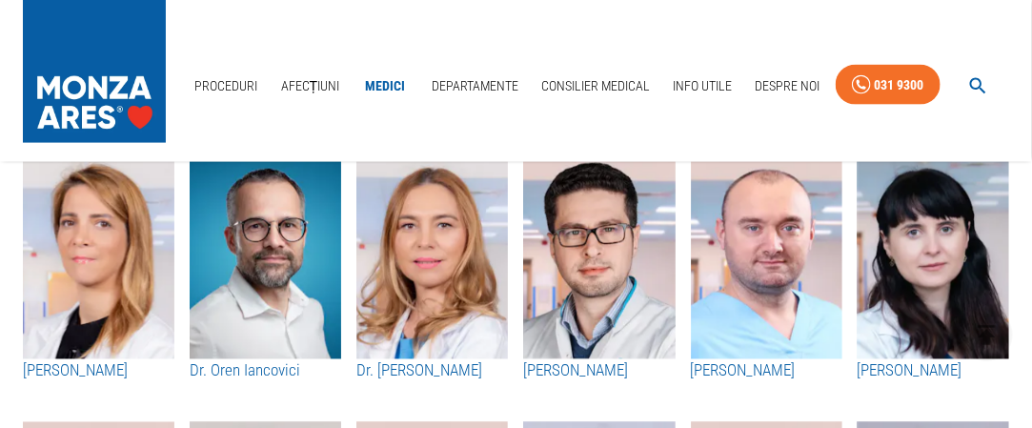
click at [516, 213] on div "[PERSON_NAME]" at bounding box center [591, 270] width 167 height 273
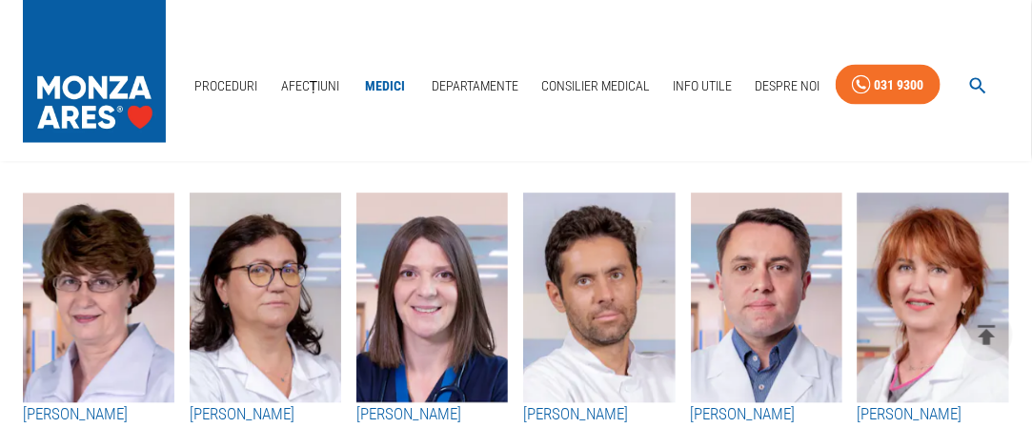
scroll to position [1090, 0]
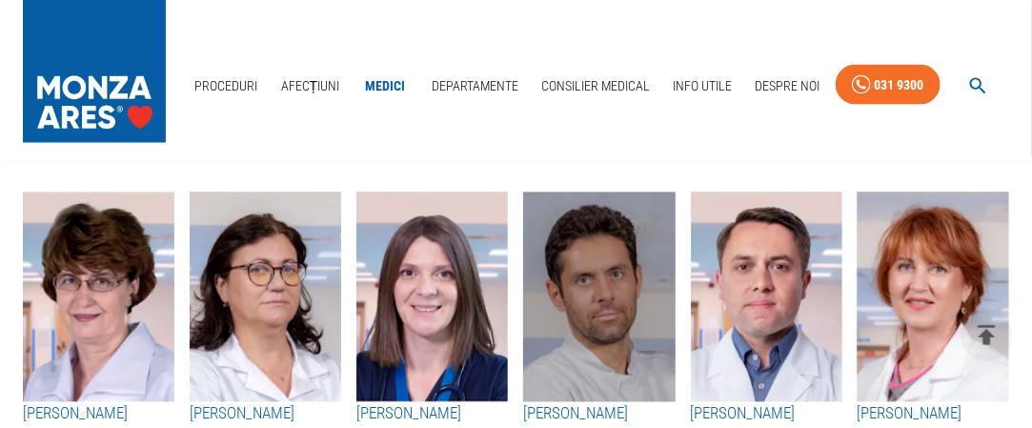
click at [615, 277] on img "button" at bounding box center [599, 297] width 152 height 210
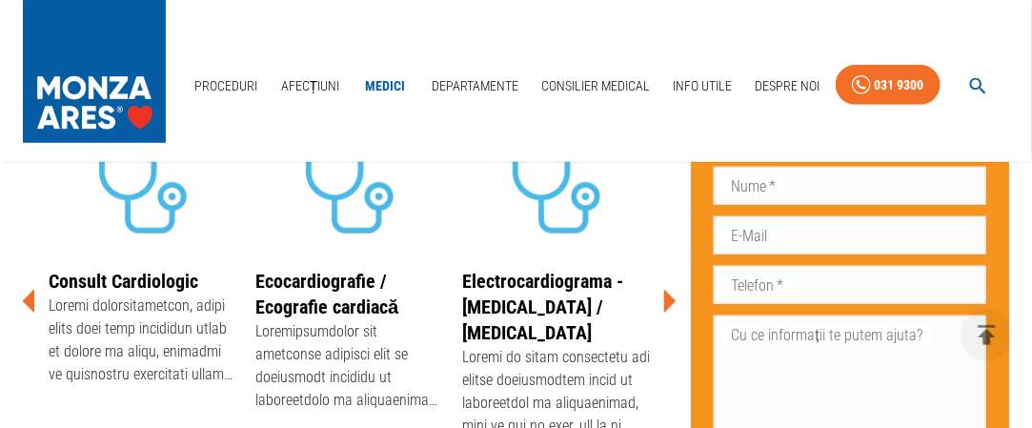
scroll to position [440, 0]
click at [669, 296] on icon at bounding box center [670, 301] width 12 height 24
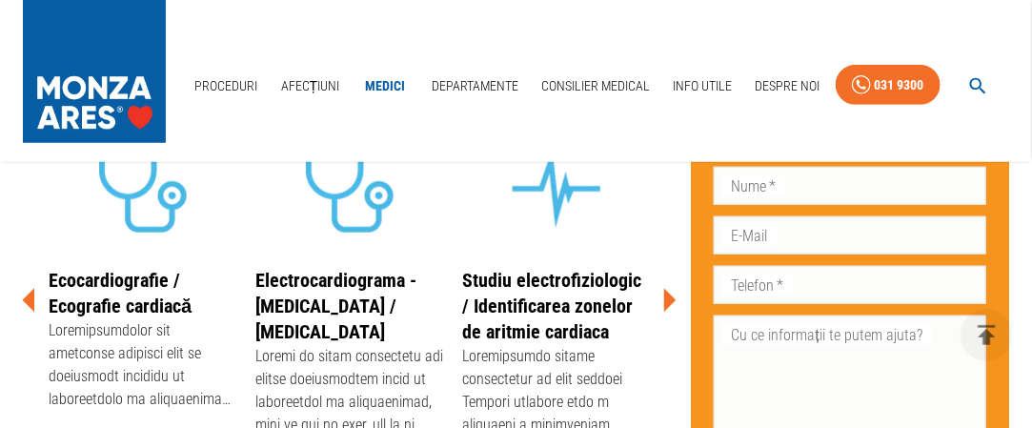
click at [669, 296] on icon at bounding box center [670, 301] width 12 height 24
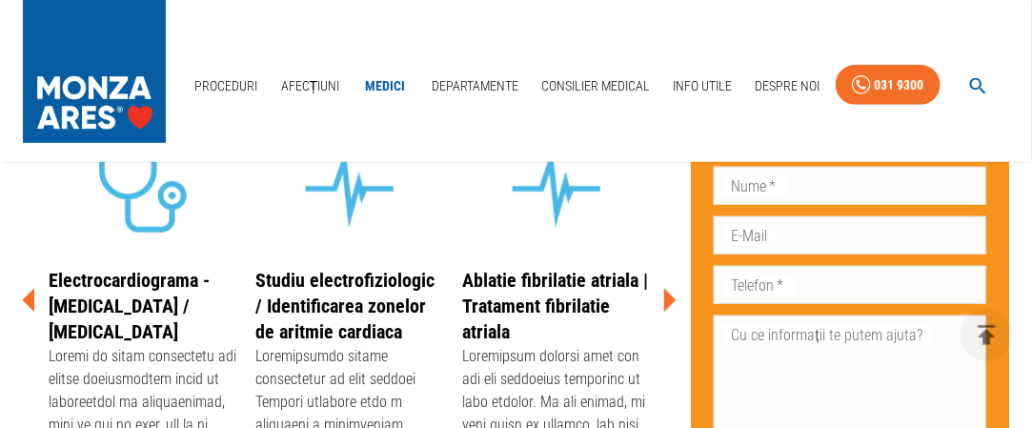
click at [669, 296] on icon at bounding box center [670, 301] width 12 height 24
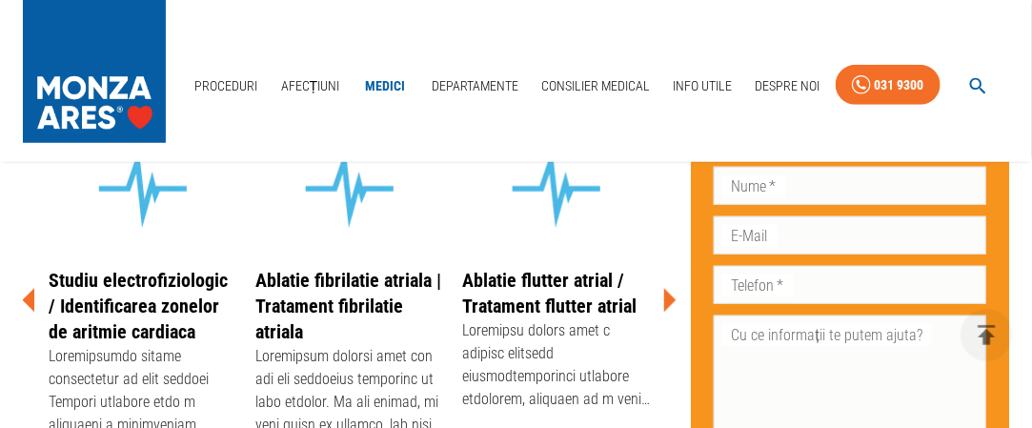
click at [669, 296] on icon at bounding box center [670, 301] width 12 height 24
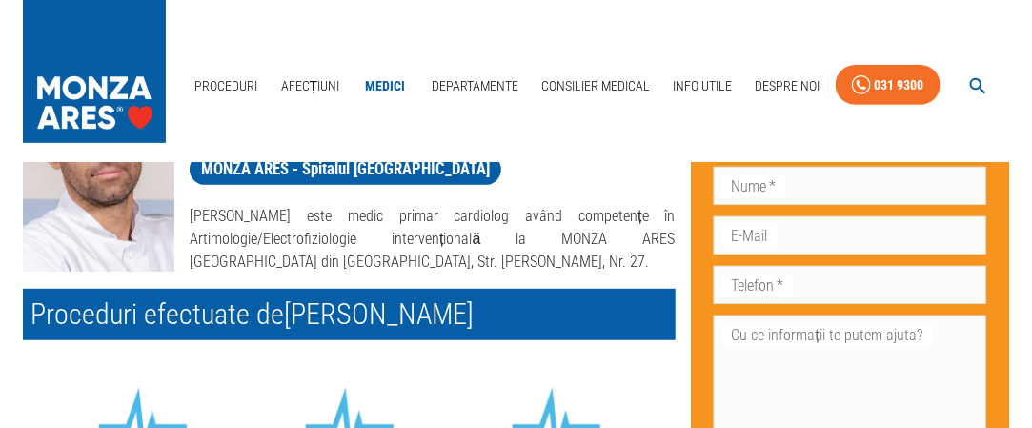
scroll to position [0, 0]
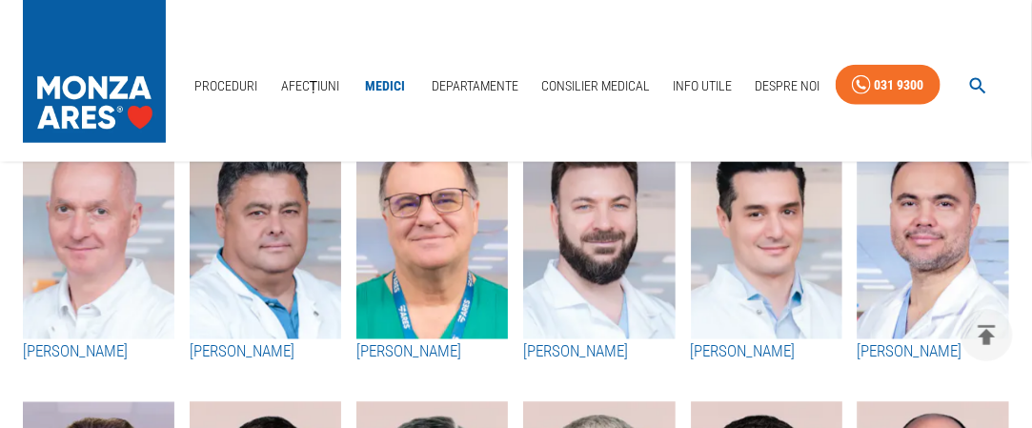
scroll to position [716, 0]
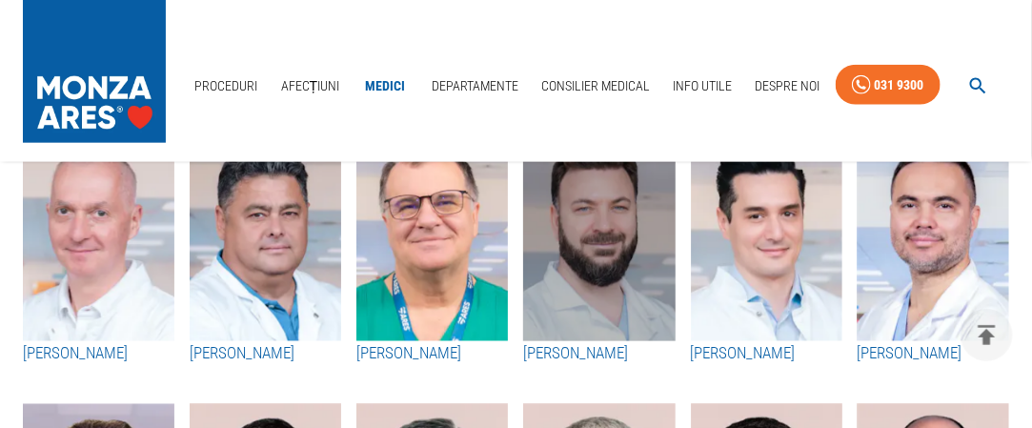
click at [601, 323] on img "button" at bounding box center [599, 237] width 152 height 210
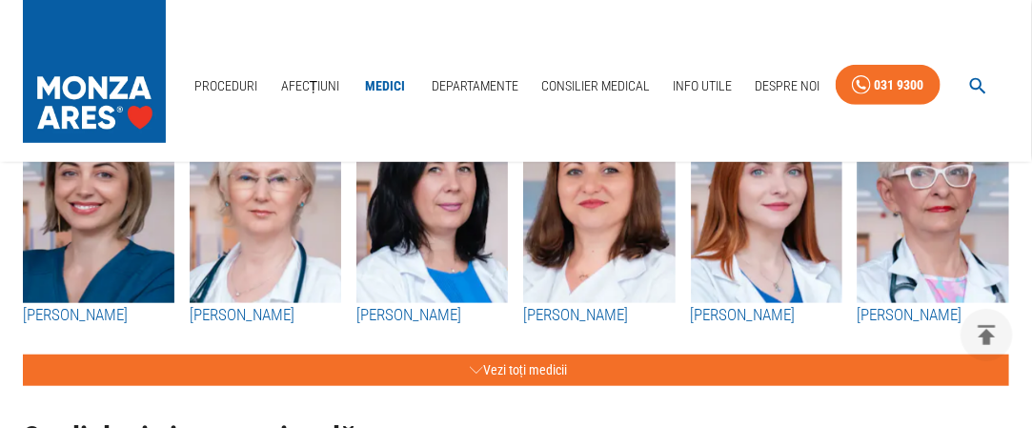
scroll to position [374, 0]
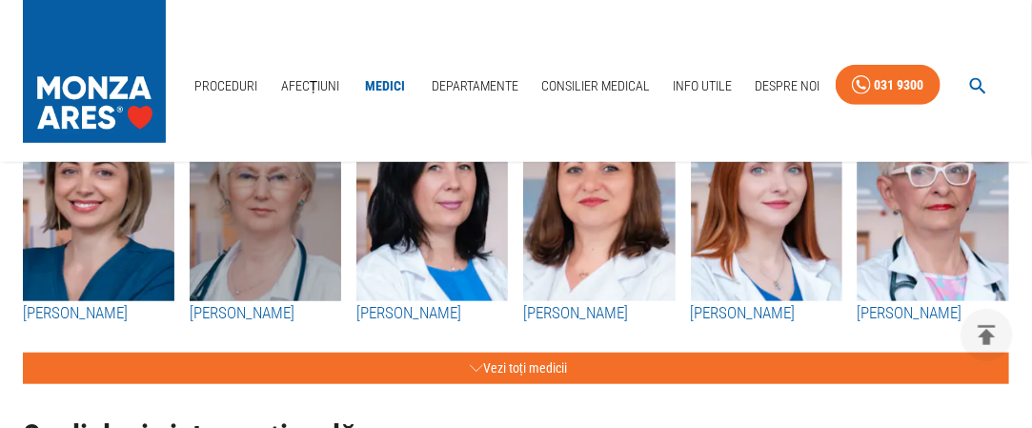
click at [284, 217] on img "button" at bounding box center [266, 196] width 152 height 210
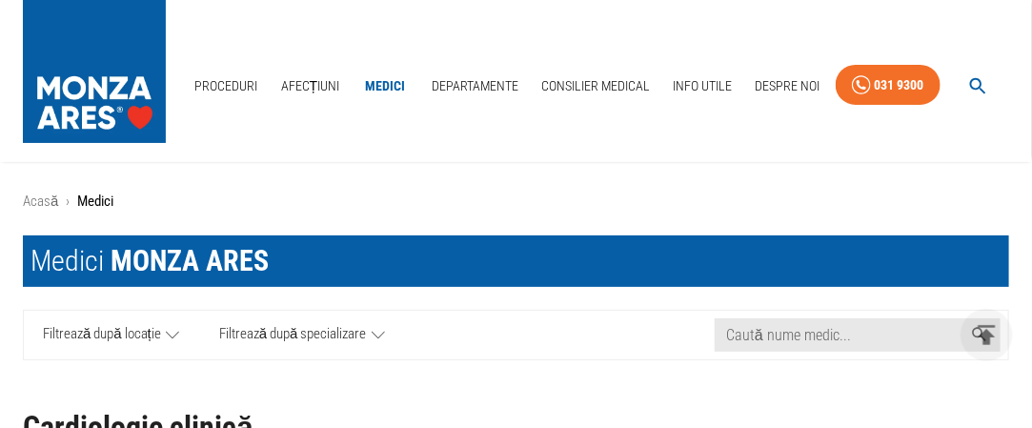
scroll to position [374, 0]
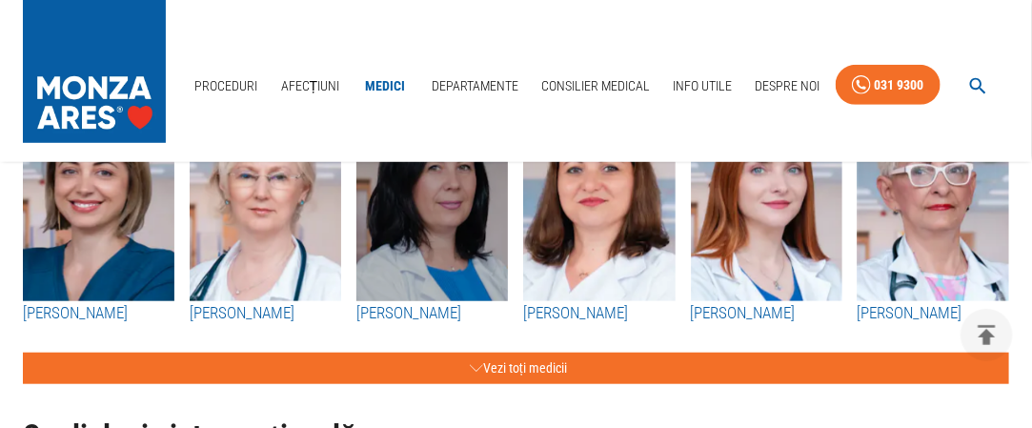
click at [448, 211] on img "button" at bounding box center [432, 196] width 152 height 210
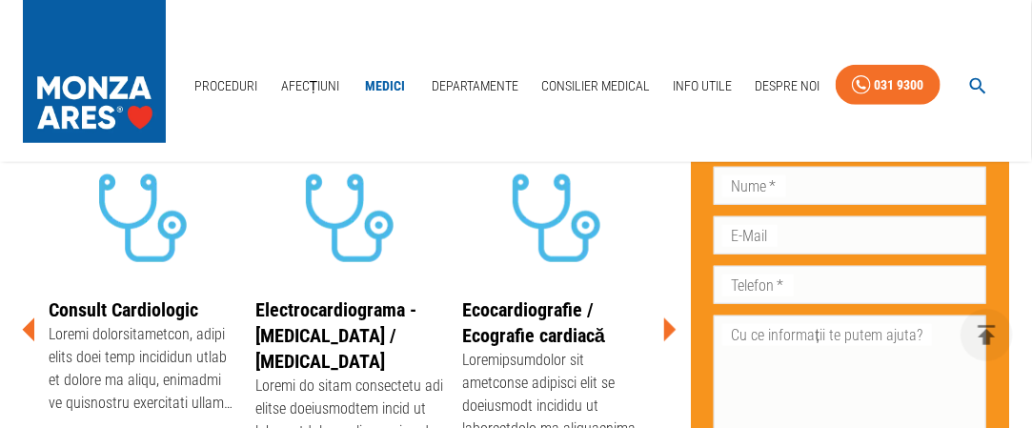
scroll to position [466, 0]
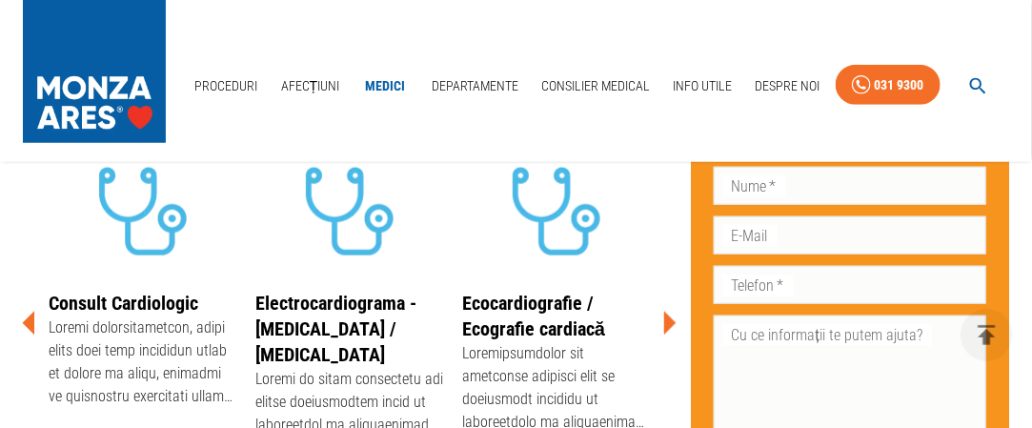
click at [671, 320] on icon at bounding box center [670, 324] width 12 height 24
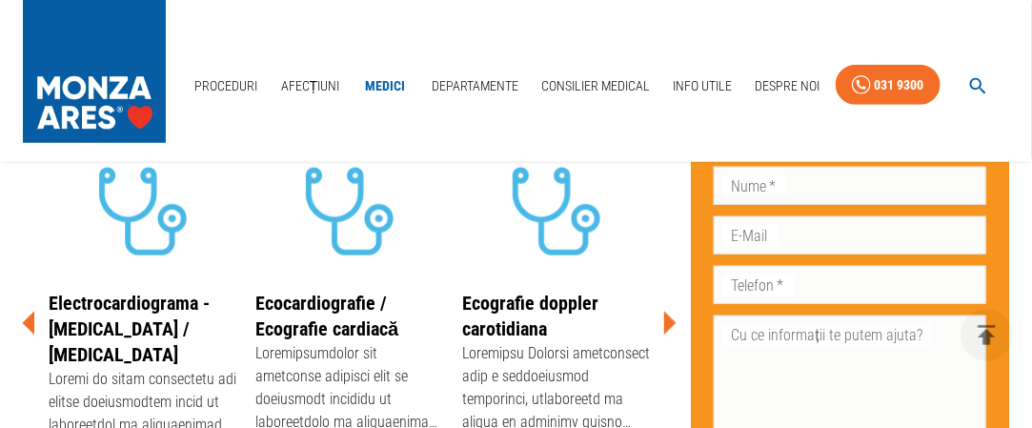
click at [671, 320] on icon at bounding box center [670, 324] width 12 height 24
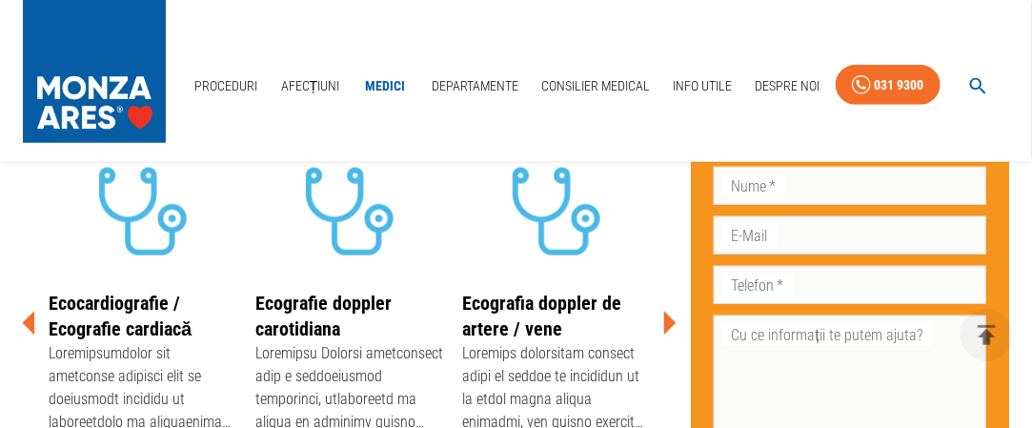
click at [671, 320] on icon at bounding box center [670, 324] width 12 height 24
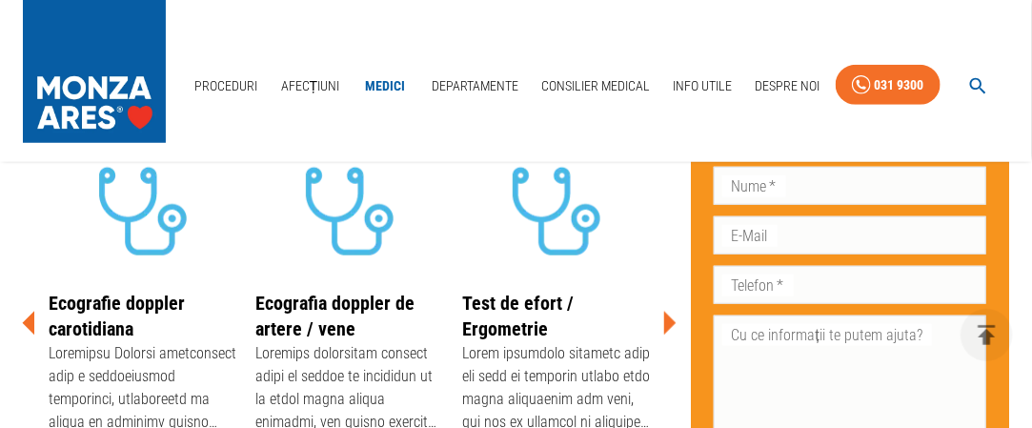
click at [671, 320] on icon at bounding box center [670, 324] width 12 height 24
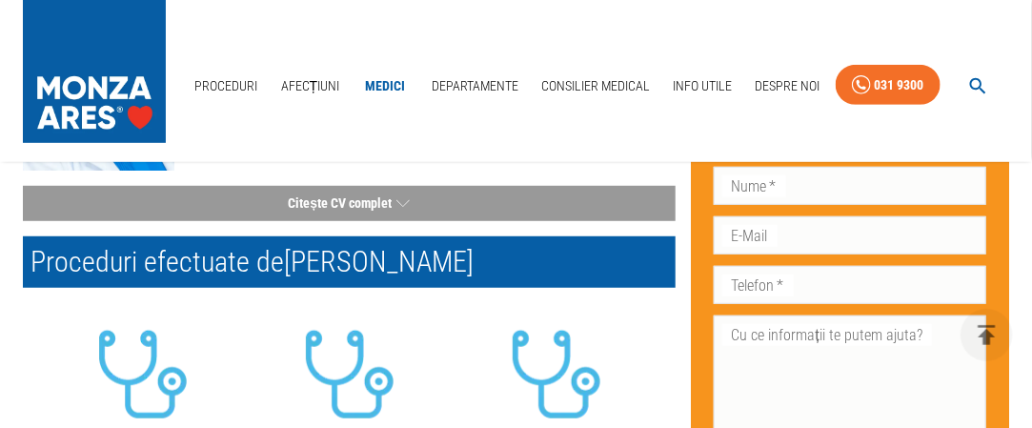
scroll to position [295, 0]
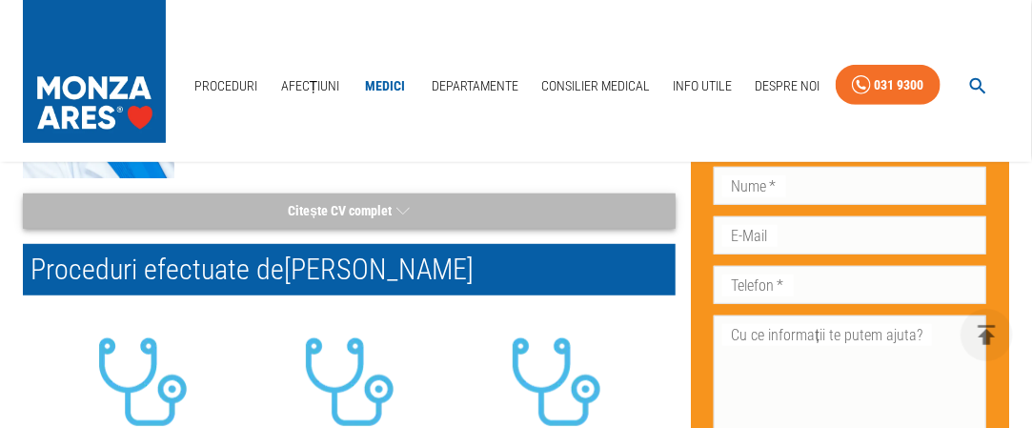
click at [370, 205] on button "Citește CV complet" at bounding box center [349, 210] width 653 height 35
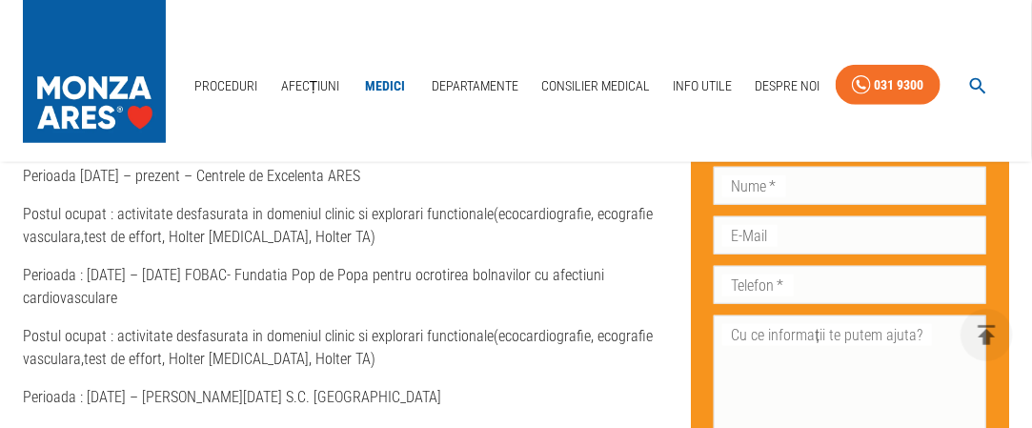
scroll to position [490, 0]
click at [550, 168] on p "Perioada [DATE] – prezent – Centrele de Excelenta ARES" at bounding box center [349, 175] width 653 height 23
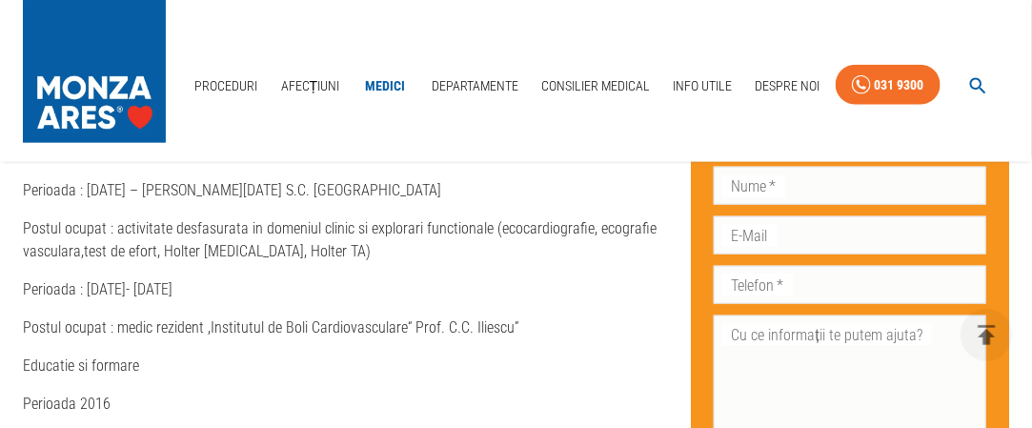
scroll to position [695, 0]
click at [591, 319] on p "Postul ocupat : medic rezident ,Institutul de Boli Cardiovasculare“ Prof. C.C. …" at bounding box center [349, 328] width 653 height 23
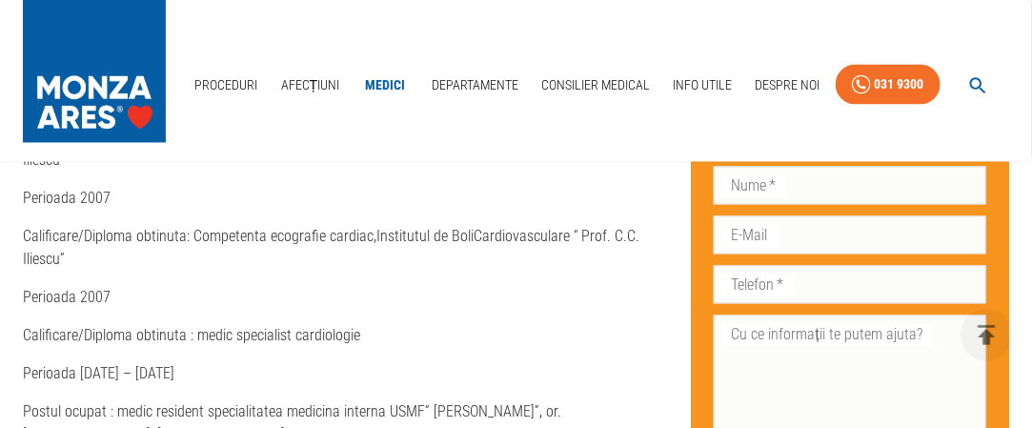
scroll to position [1163, 0]
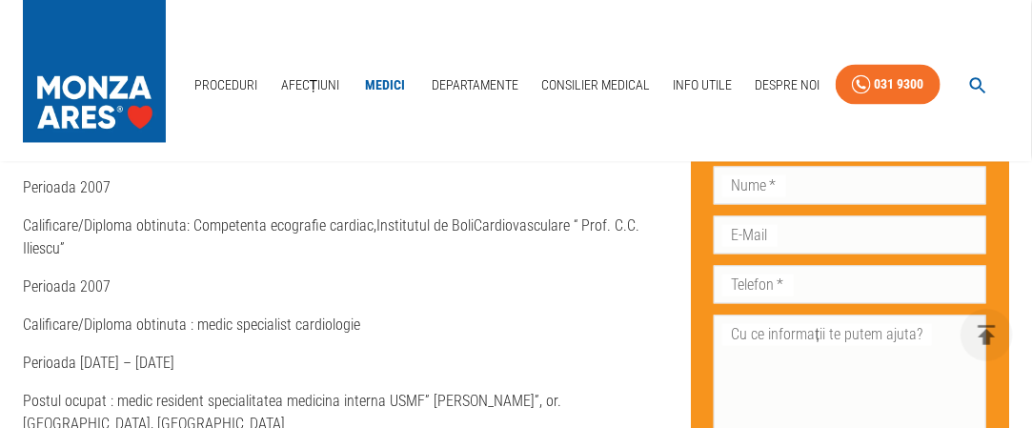
click at [555, 353] on p "Perioada [DATE] – [DATE]" at bounding box center [349, 364] width 653 height 23
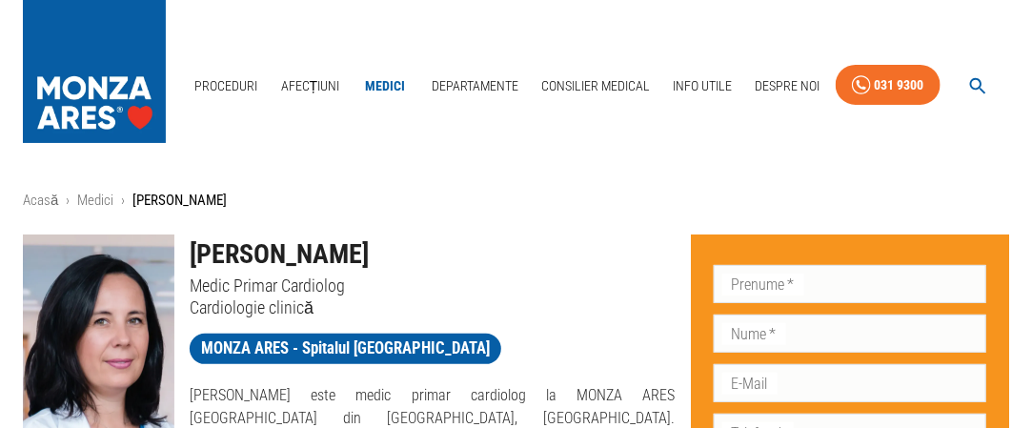
scroll to position [0, 0]
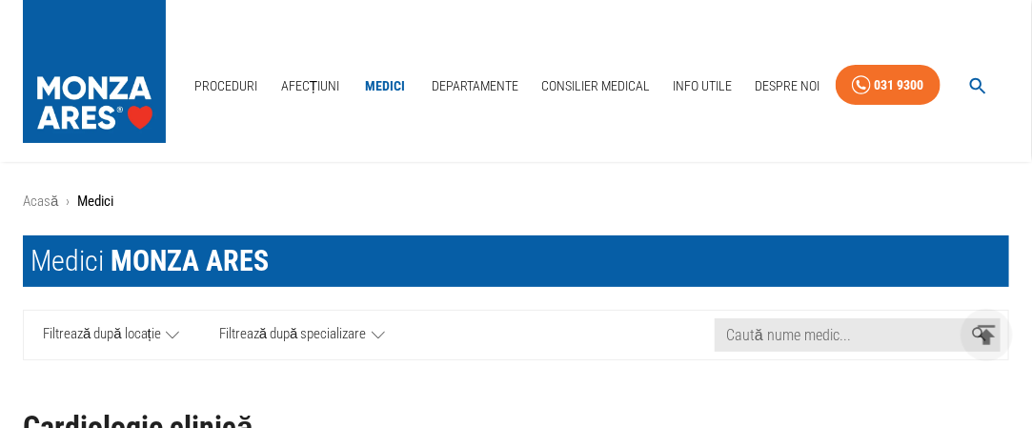
scroll to position [374, 0]
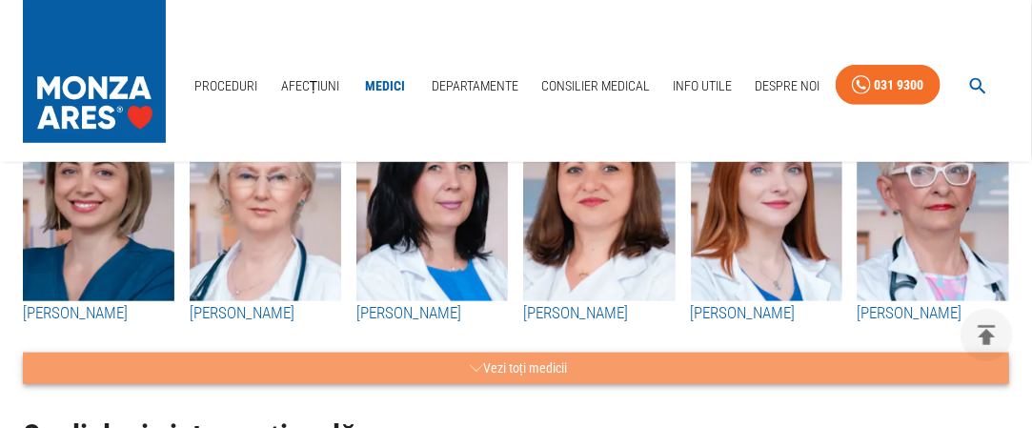
click at [537, 362] on button "Vezi toți medicii" at bounding box center [516, 368] width 986 height 31
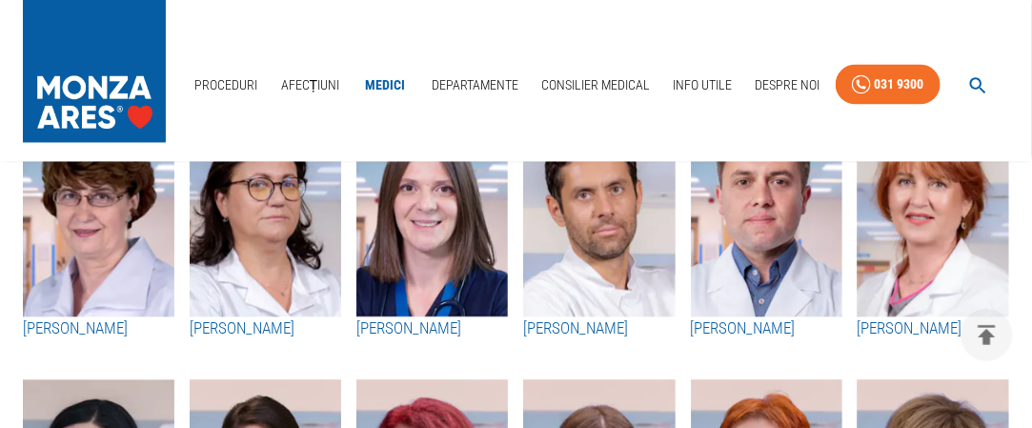
scroll to position [1174, 0]
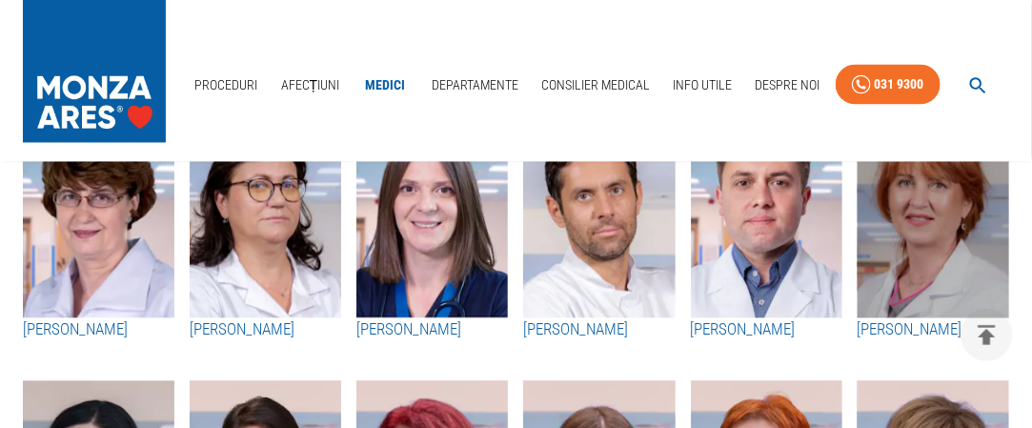
click at [948, 241] on img "button" at bounding box center [934, 214] width 152 height 210
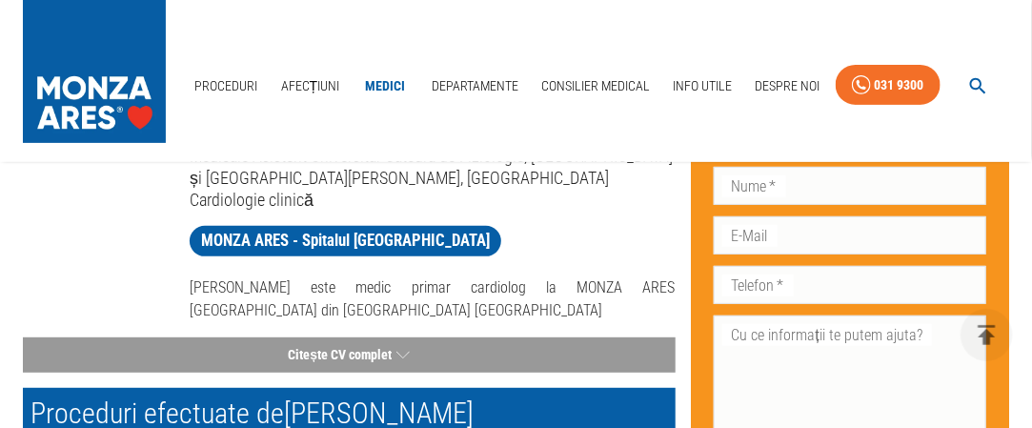
scroll to position [153, 0]
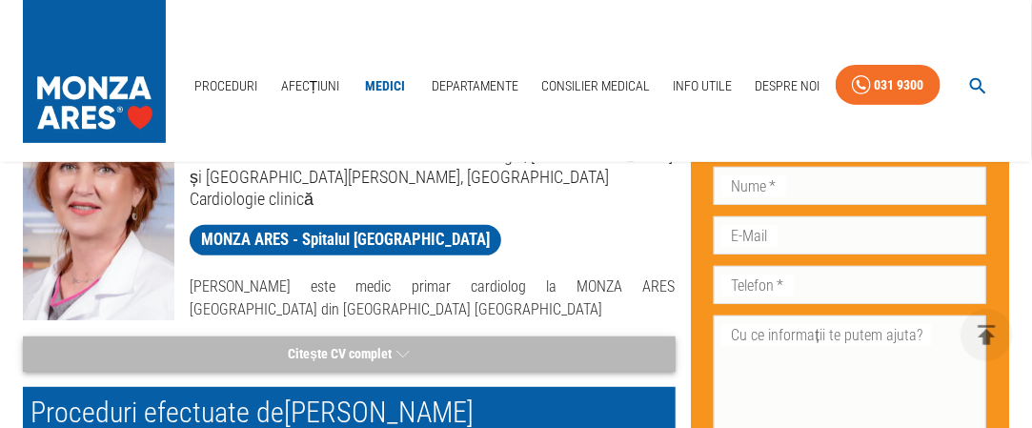
click at [360, 349] on button "Citește CV complet" at bounding box center [349, 353] width 653 height 35
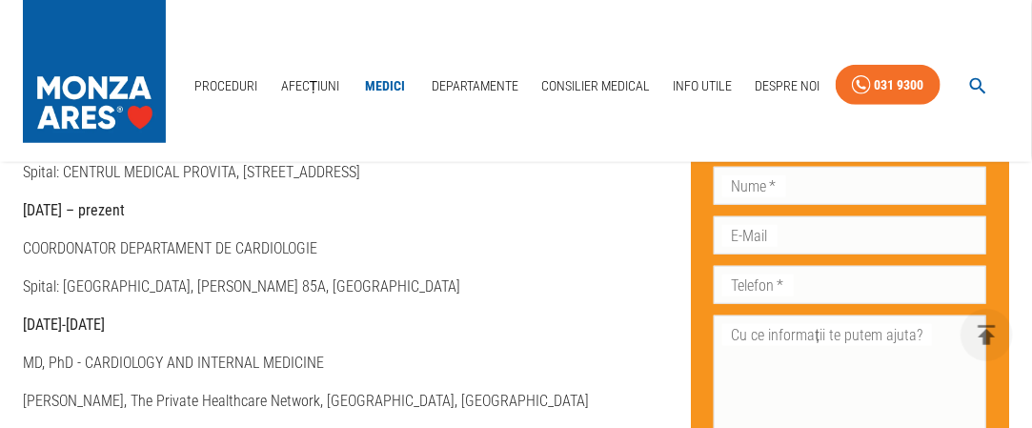
scroll to position [474, 0]
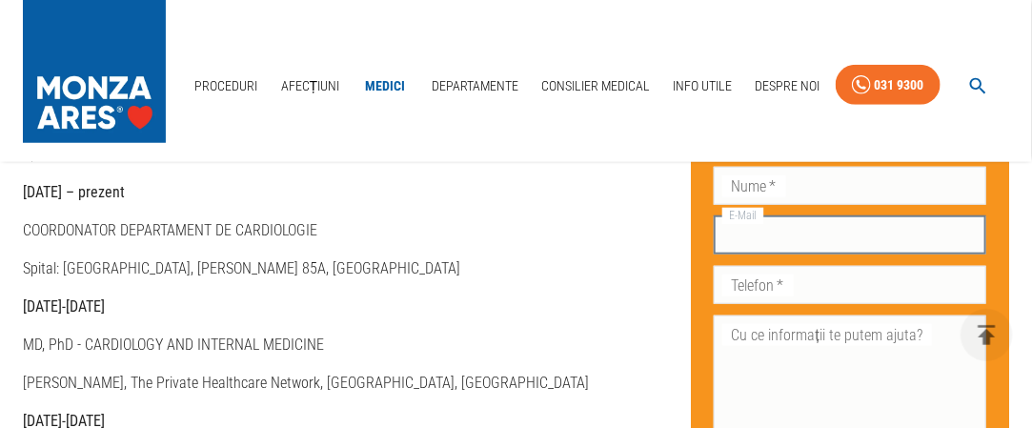
click at [714, 248] on input "E-Mail" at bounding box center [850, 234] width 273 height 38
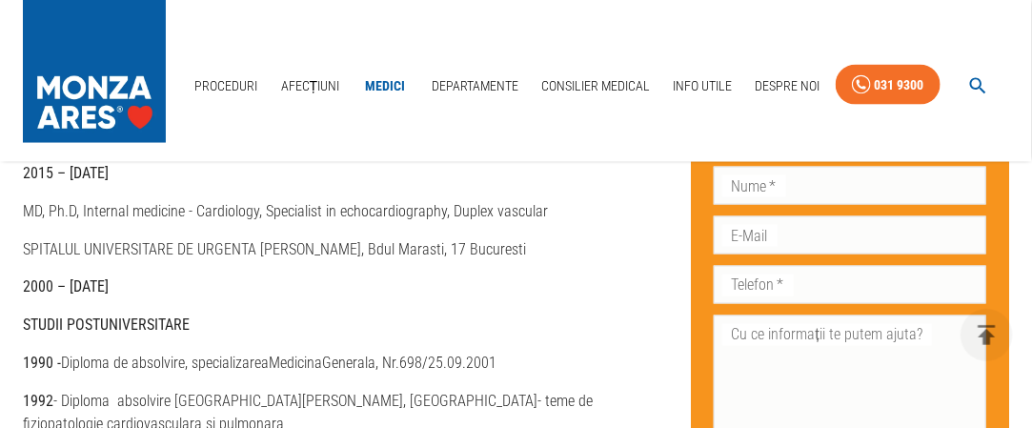
scroll to position [951, 0]
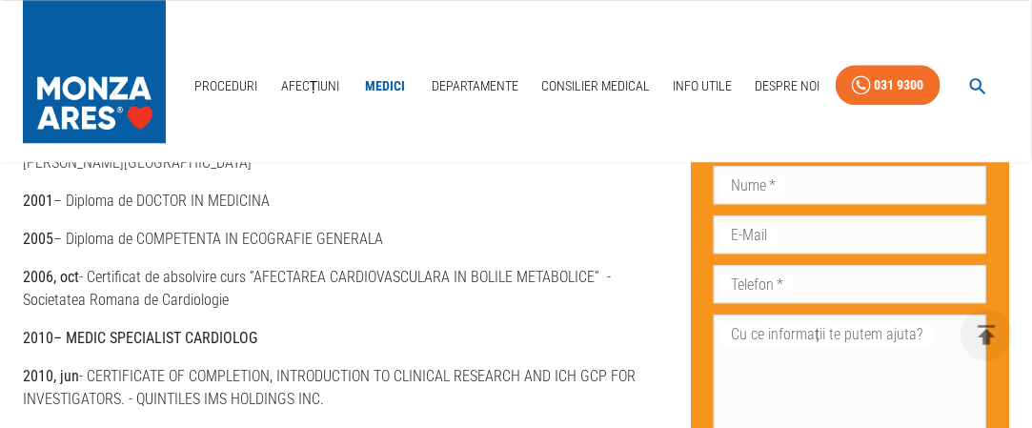
scroll to position [1594, 0]
